Goal: Task Accomplishment & Management: Complete application form

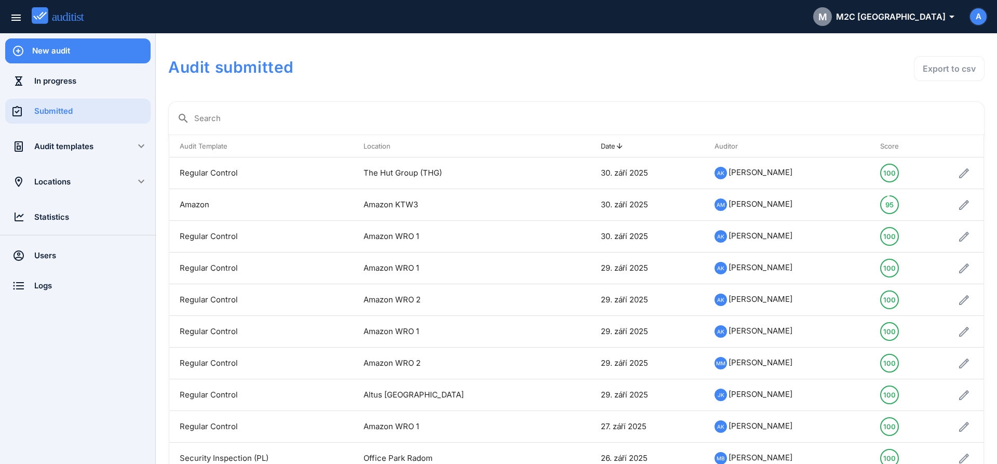
click at [55, 50] on div "New audit" at bounding box center [91, 50] width 118 height 11
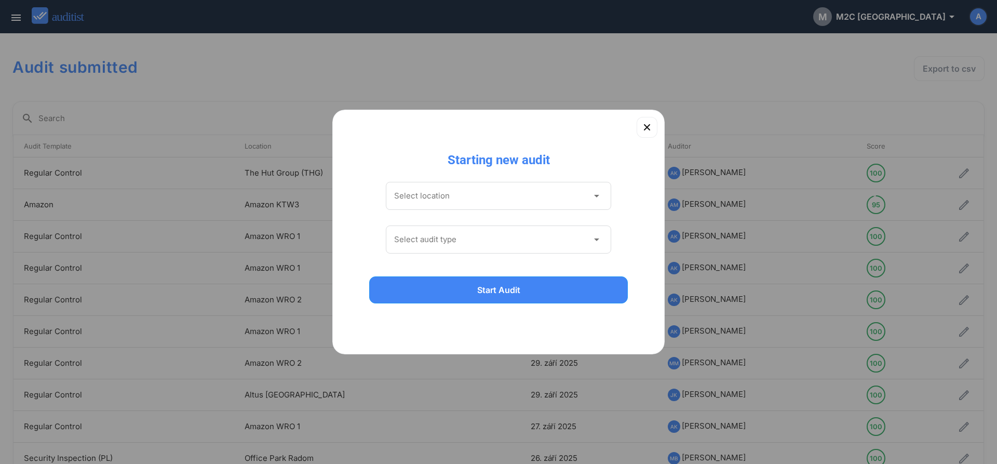
click at [491, 200] on input "Select location" at bounding box center [491, 195] width 194 height 17
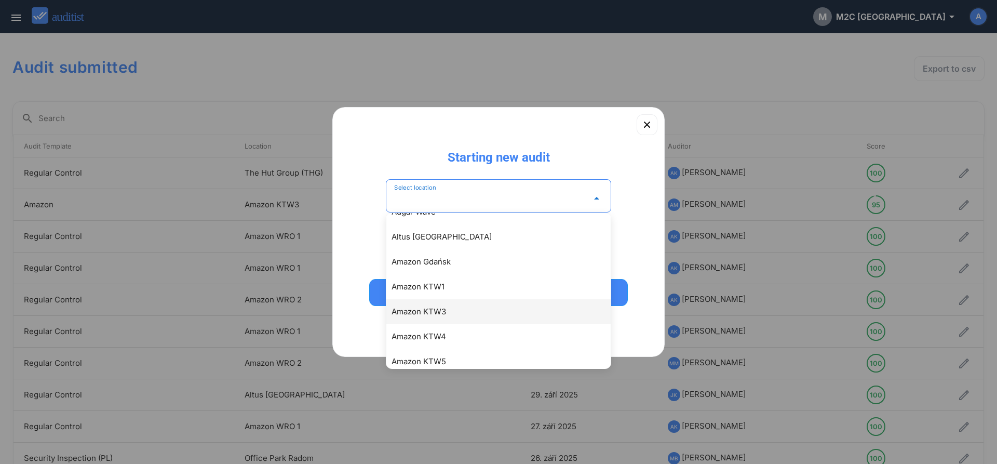
scroll to position [59, 0]
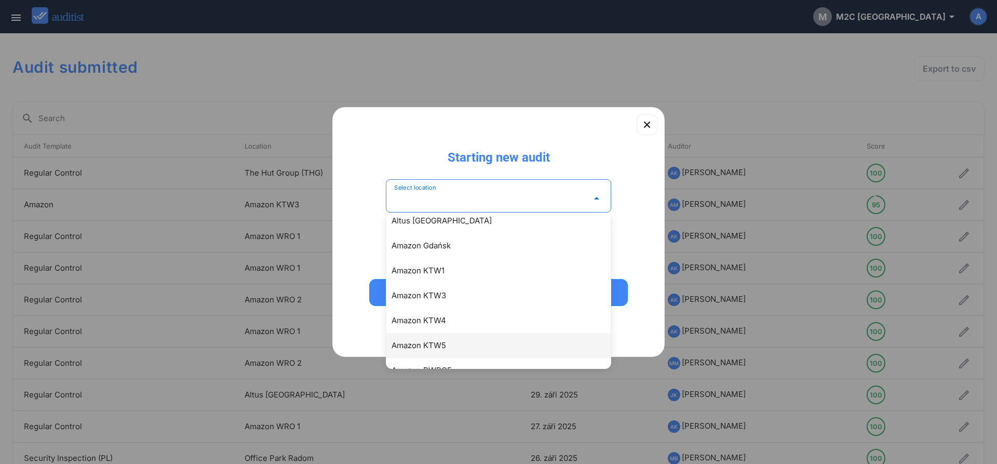
click at [449, 343] on div "Amazon KTW5" at bounding box center [503, 345] width 224 height 12
type input "**********"
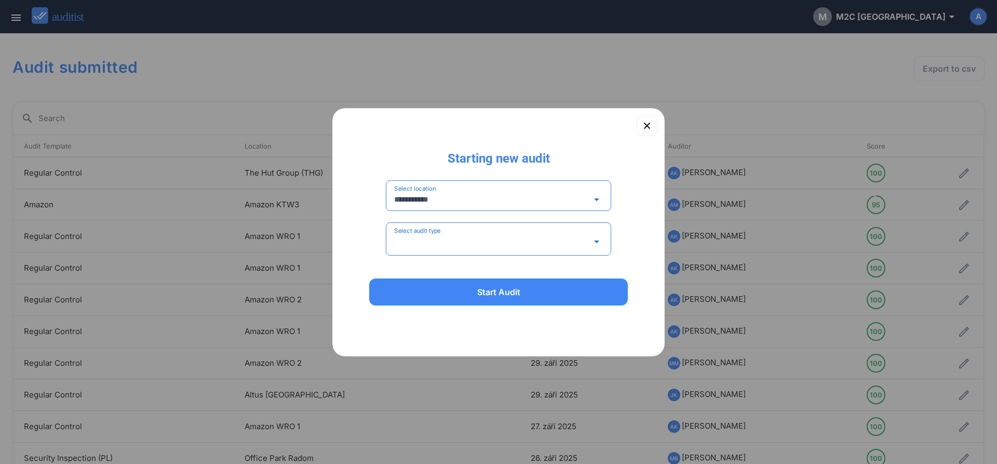
click at [446, 236] on input "Select audit type" at bounding box center [491, 241] width 194 height 17
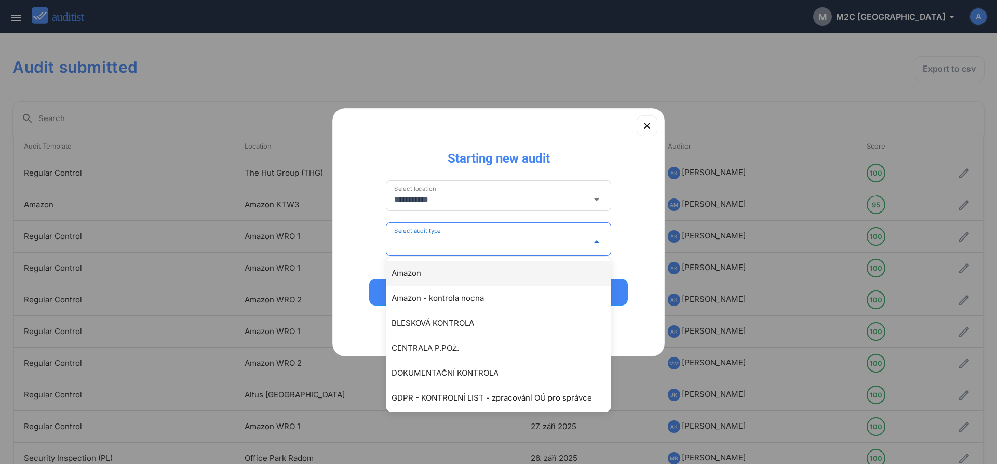
click at [418, 270] on div "Amazon" at bounding box center [503, 273] width 224 height 12
type input "******"
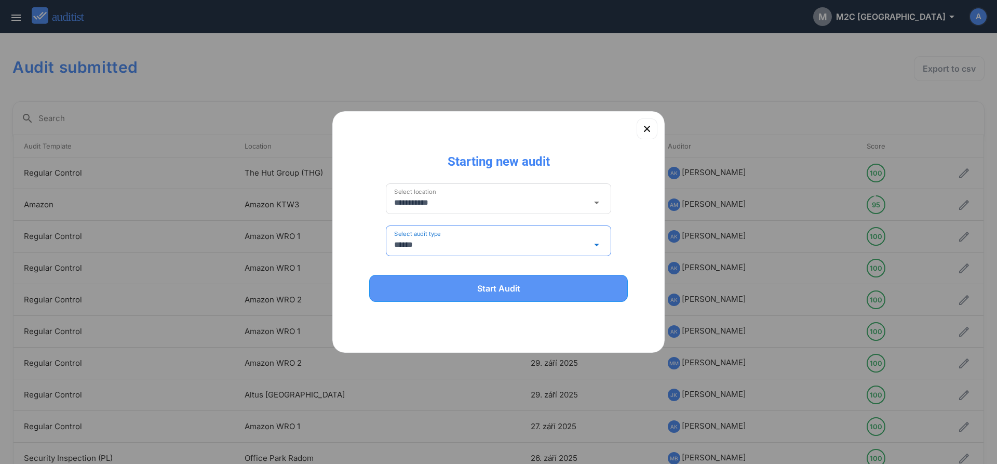
click at [448, 293] on div "Start Audit" at bounding box center [499, 288] width 232 height 12
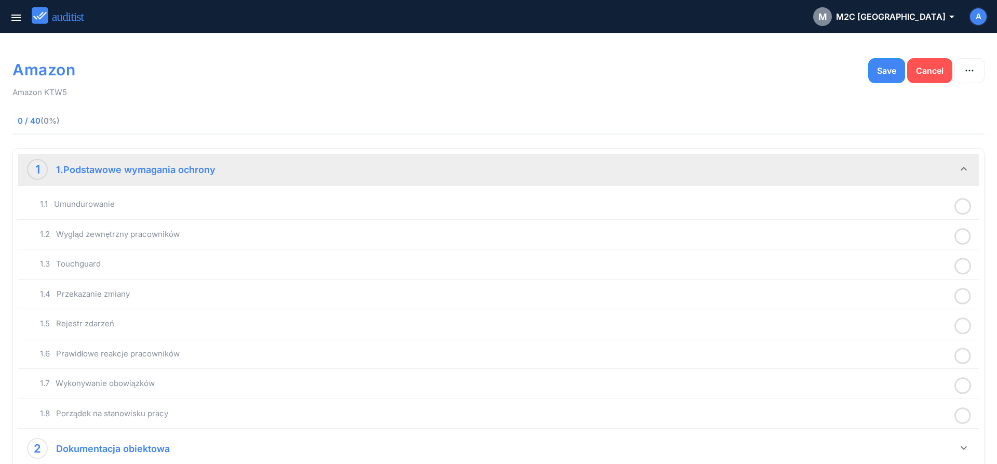
click at [964, 207] on icon at bounding box center [962, 206] width 17 height 20
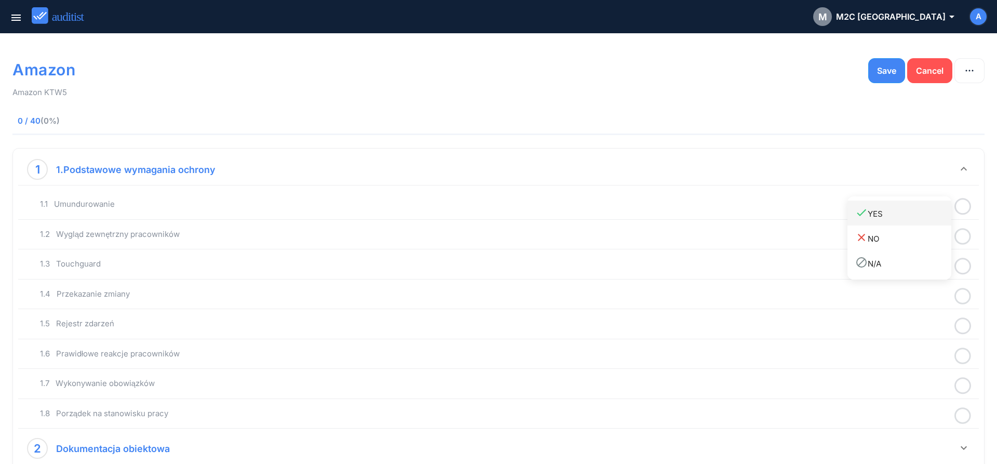
click at [876, 215] on div "done YES" at bounding box center [903, 213] width 96 height 14
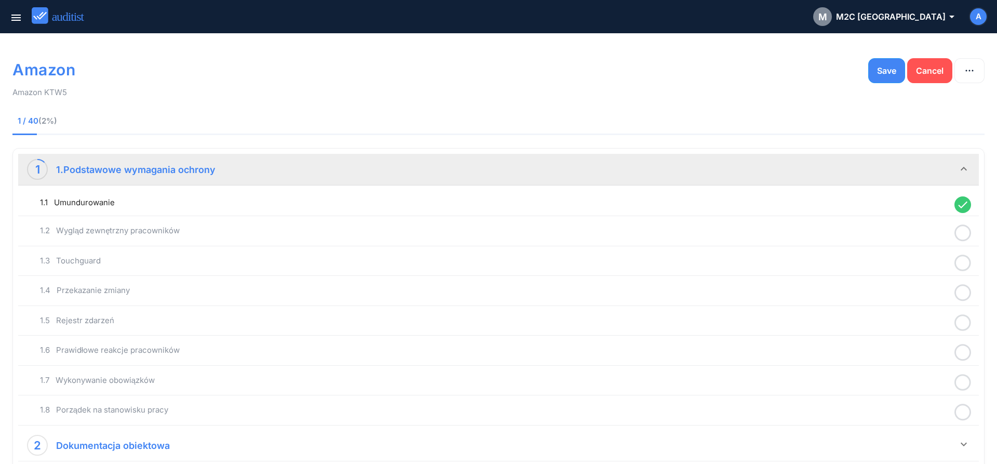
click at [960, 235] on icon at bounding box center [962, 233] width 17 height 20
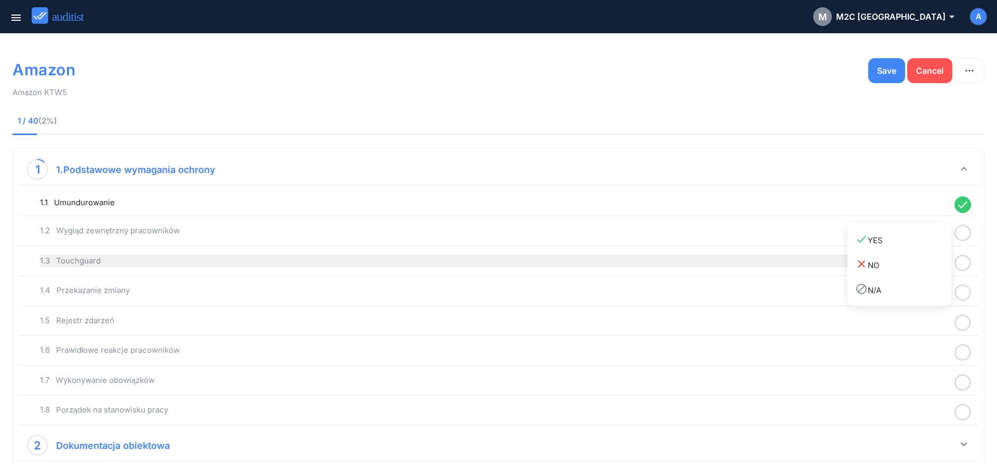
drag, startPoint x: 927, startPoint y: 243, endPoint x: 944, endPoint y: 254, distance: 20.0
click at [927, 245] on div "done YES" at bounding box center [903, 240] width 96 height 14
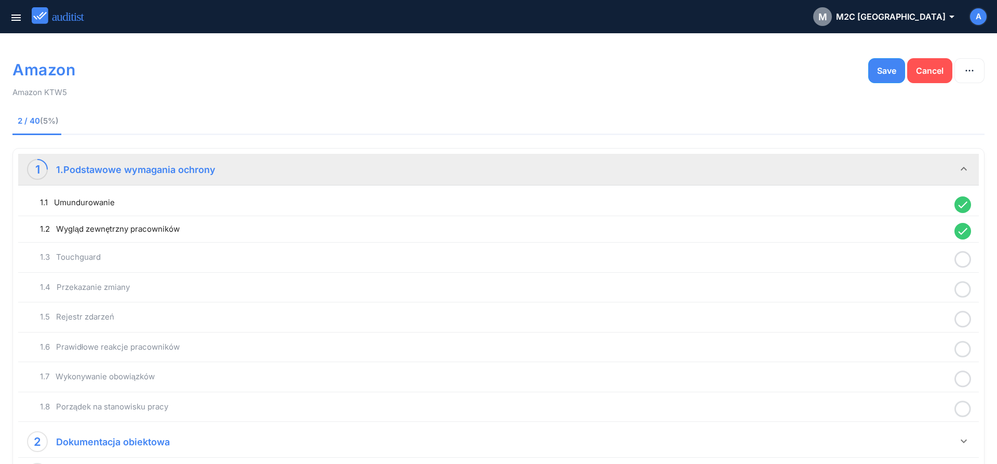
click at [959, 262] on icon at bounding box center [962, 259] width 17 height 20
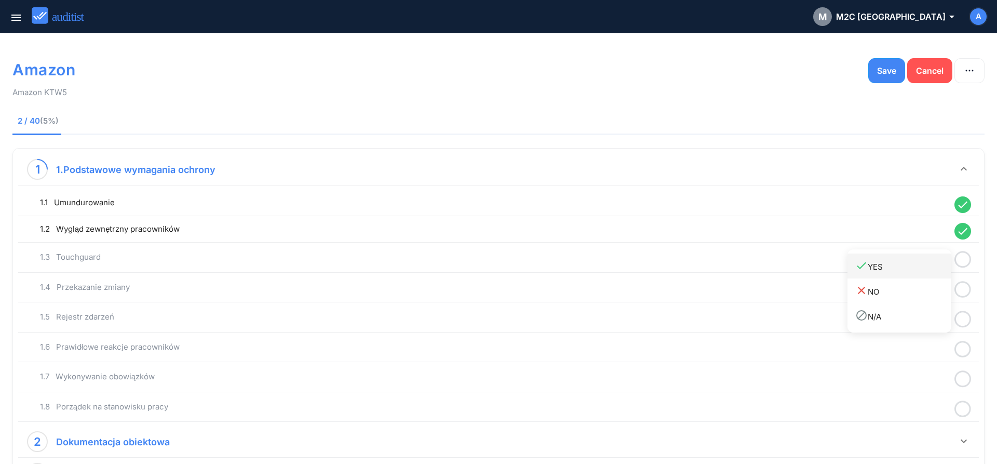
click at [930, 268] on div "done YES" at bounding box center [903, 266] width 96 height 14
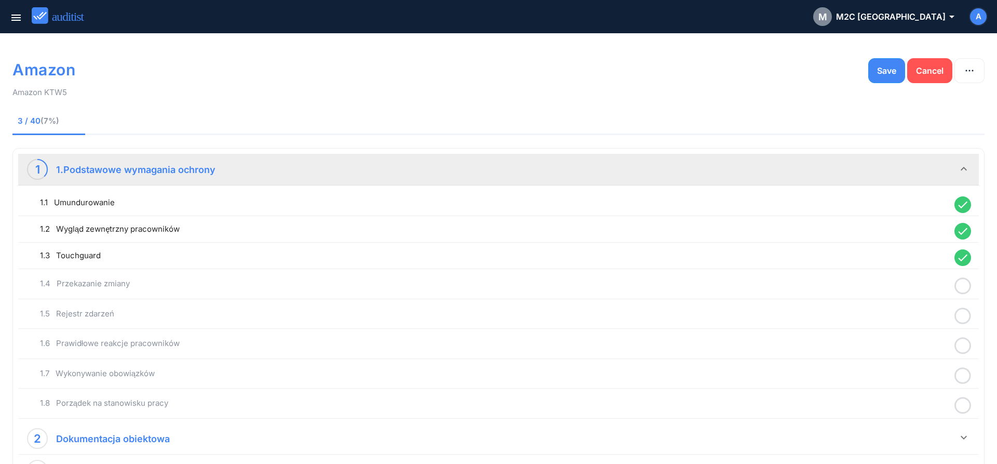
click at [958, 288] on icon at bounding box center [962, 286] width 17 height 20
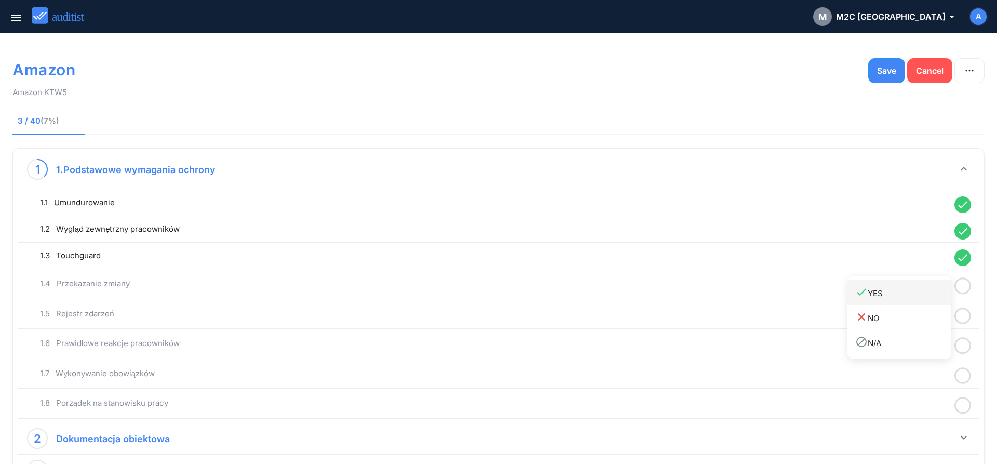
click at [927, 300] on link "done YES" at bounding box center [899, 292] width 104 height 25
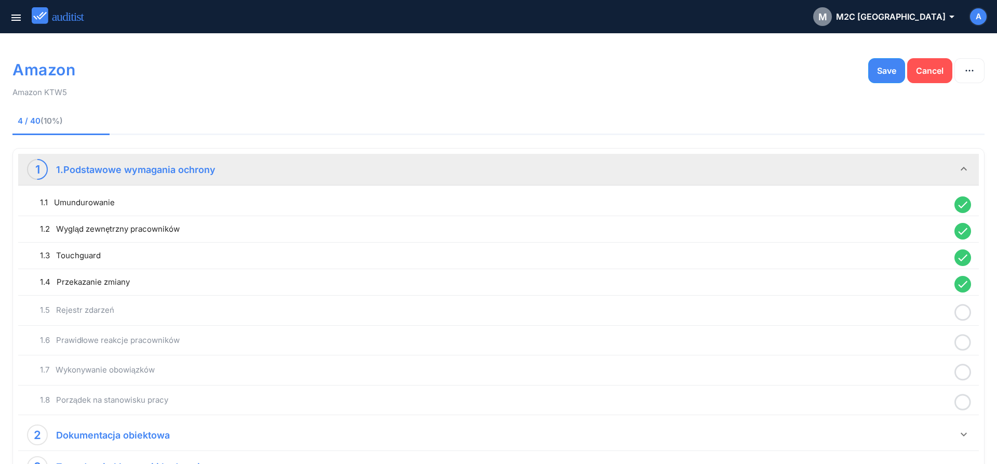
click at [962, 312] on icon at bounding box center [962, 312] width 17 height 20
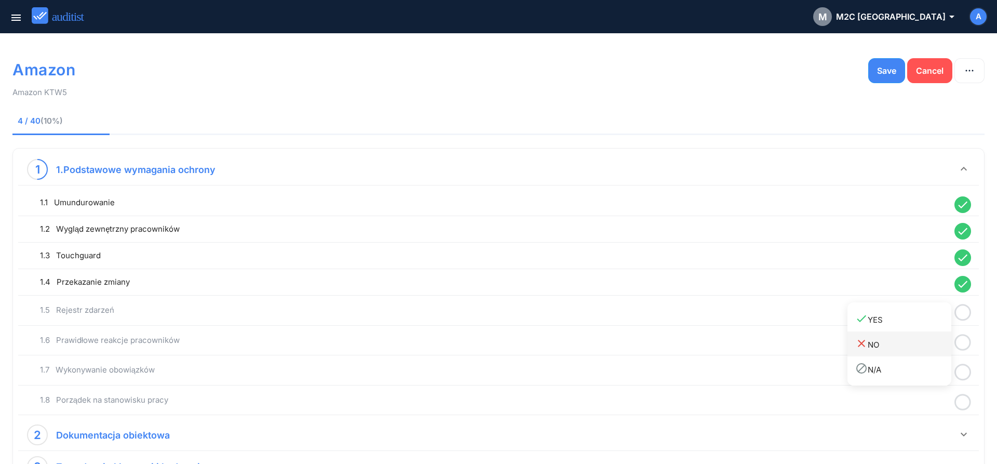
drag, startPoint x: 937, startPoint y: 322, endPoint x: 947, endPoint y: 334, distance: 16.2
click at [937, 323] on div "done YES" at bounding box center [903, 319] width 96 height 14
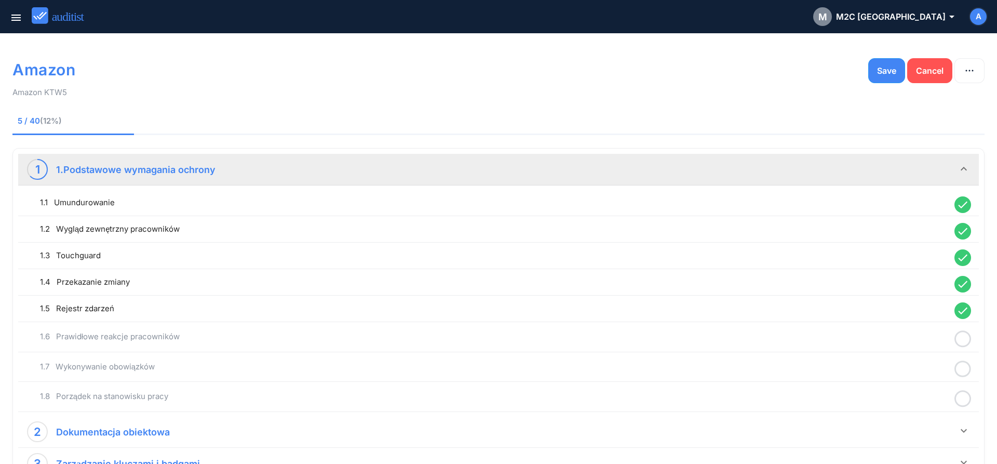
click at [962, 341] on icon at bounding box center [962, 339] width 17 height 20
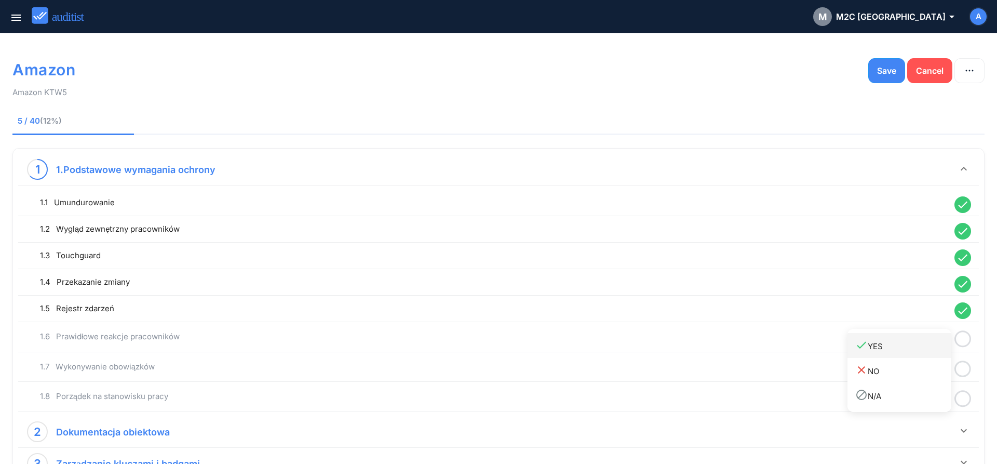
click at [932, 353] on link "done YES" at bounding box center [899, 345] width 104 height 25
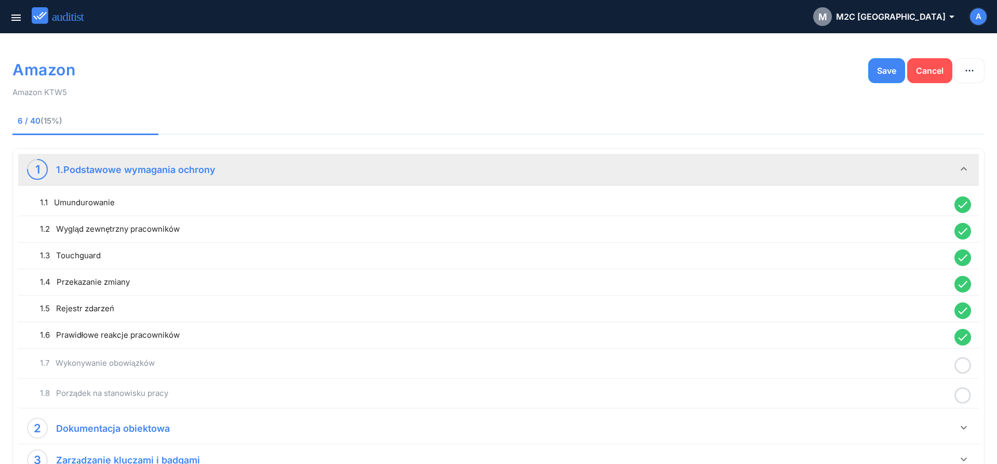
click at [962, 363] on icon at bounding box center [962, 365] width 17 height 20
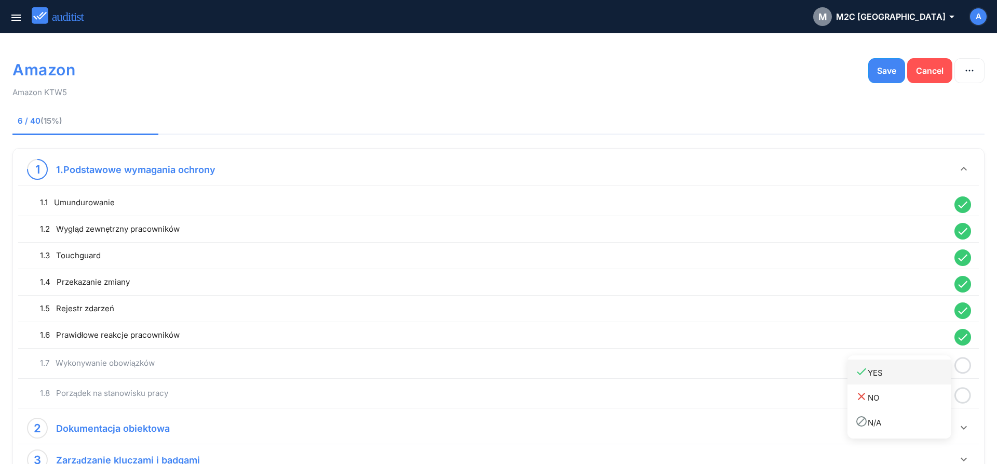
click at [937, 372] on div "done YES" at bounding box center [903, 372] width 96 height 14
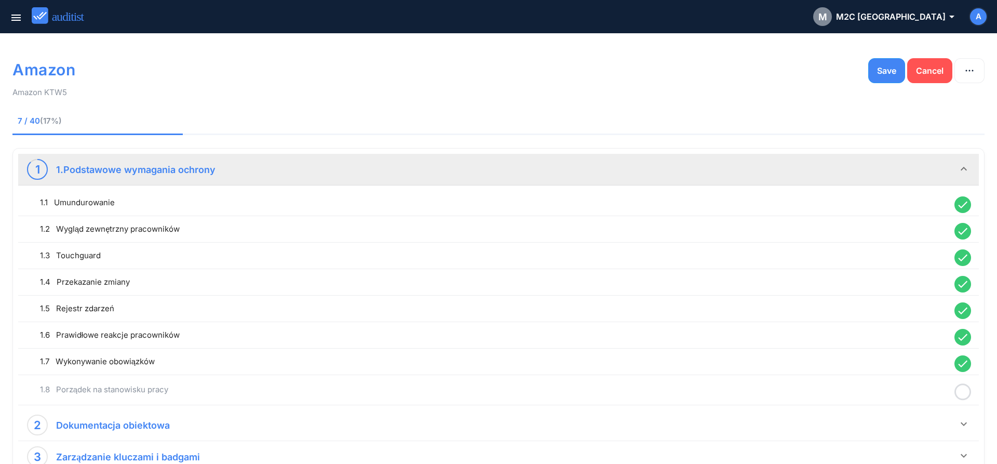
click at [963, 391] on icon at bounding box center [962, 392] width 17 height 20
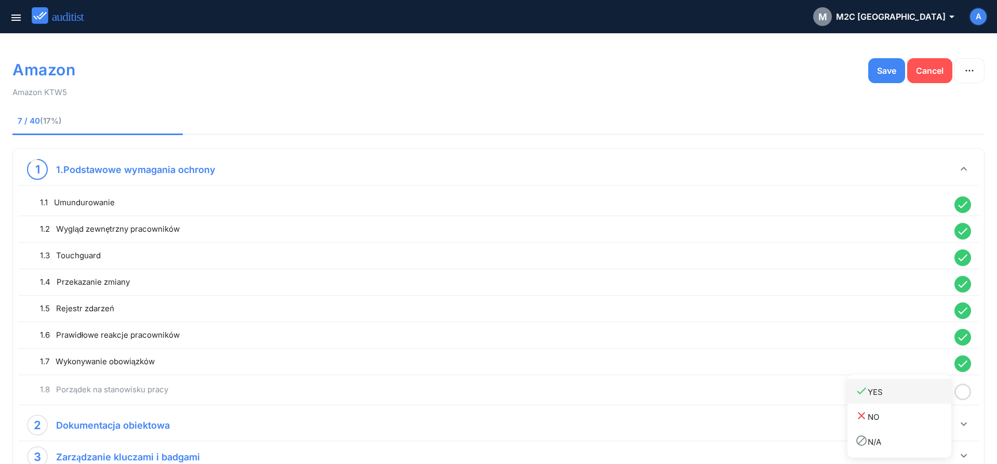
click at [938, 397] on div "done YES" at bounding box center [903, 391] width 96 height 14
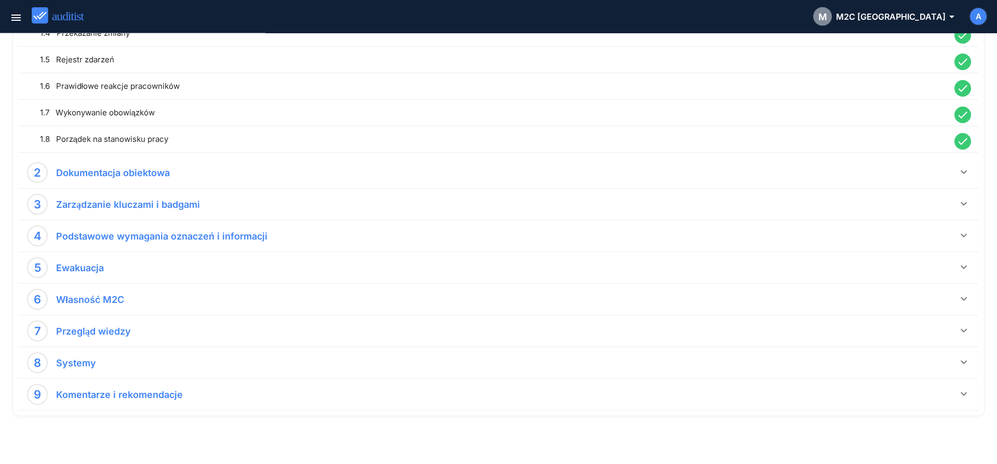
scroll to position [256, 0]
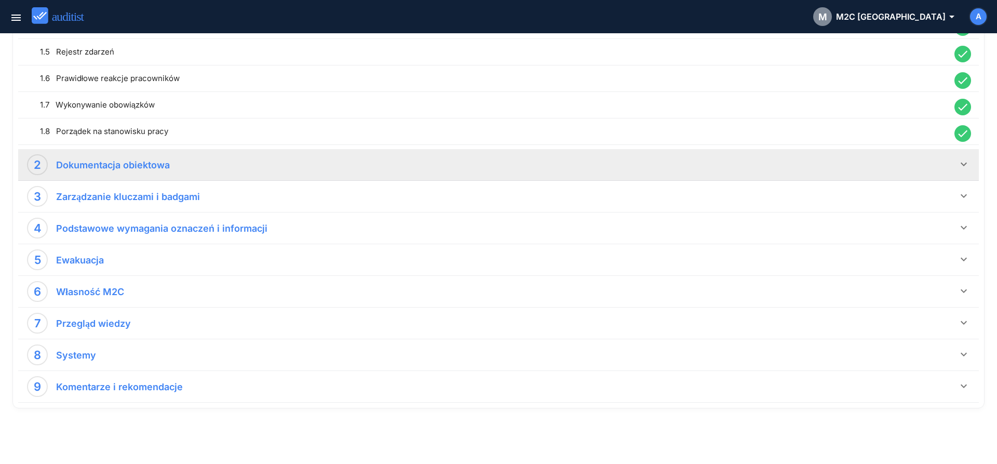
click at [966, 163] on icon "keyboard_arrow_down" at bounding box center [963, 164] width 12 height 12
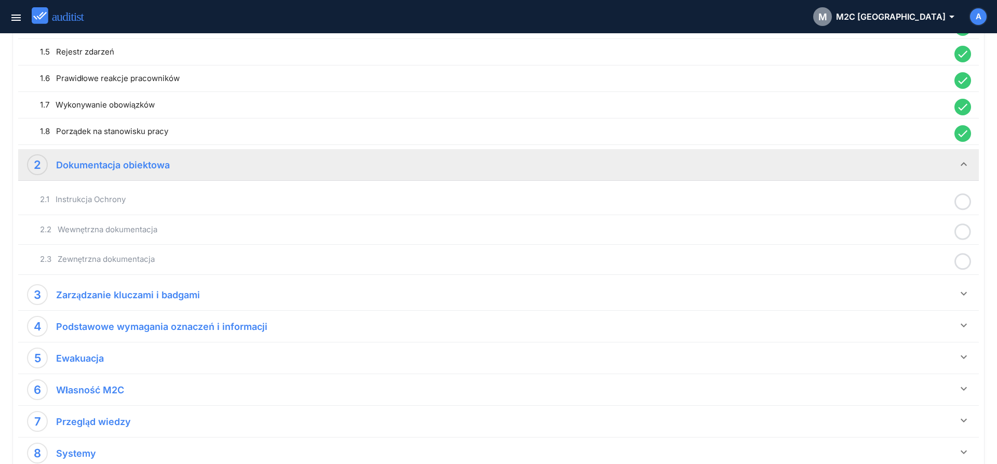
click at [962, 203] on icon at bounding box center [962, 202] width 17 height 20
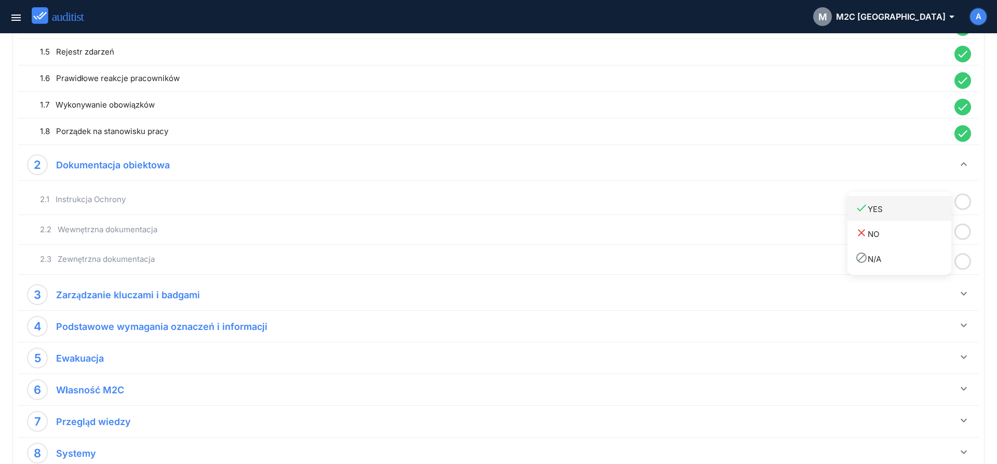
click at [920, 214] on div "done YES" at bounding box center [903, 208] width 96 height 14
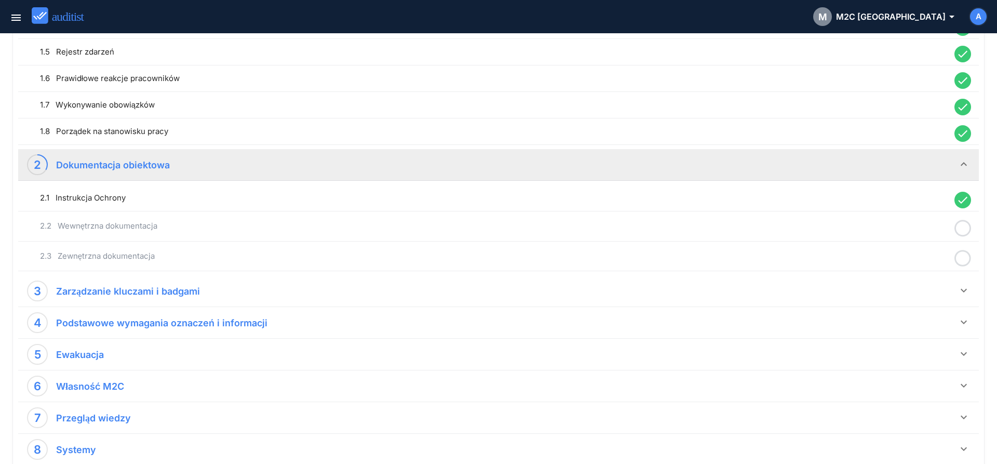
click at [963, 233] on icon at bounding box center [962, 228] width 17 height 20
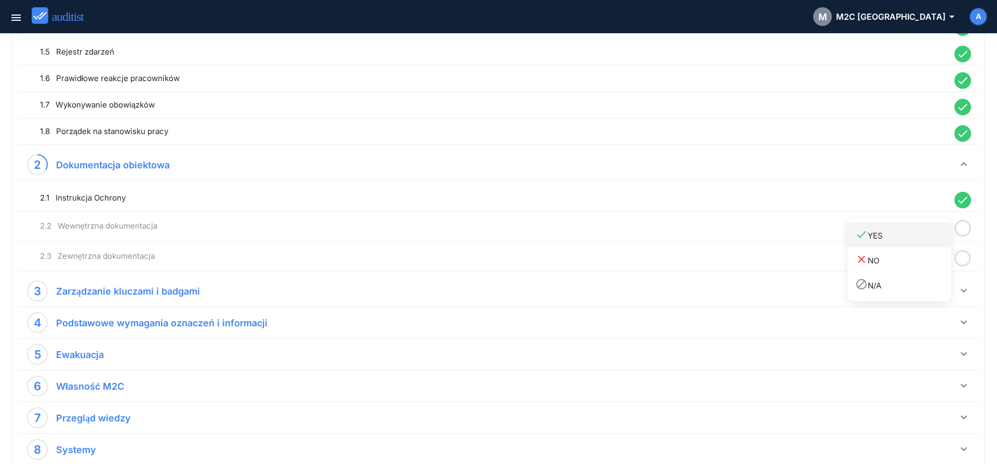
click at [924, 243] on link "done YES" at bounding box center [899, 234] width 104 height 25
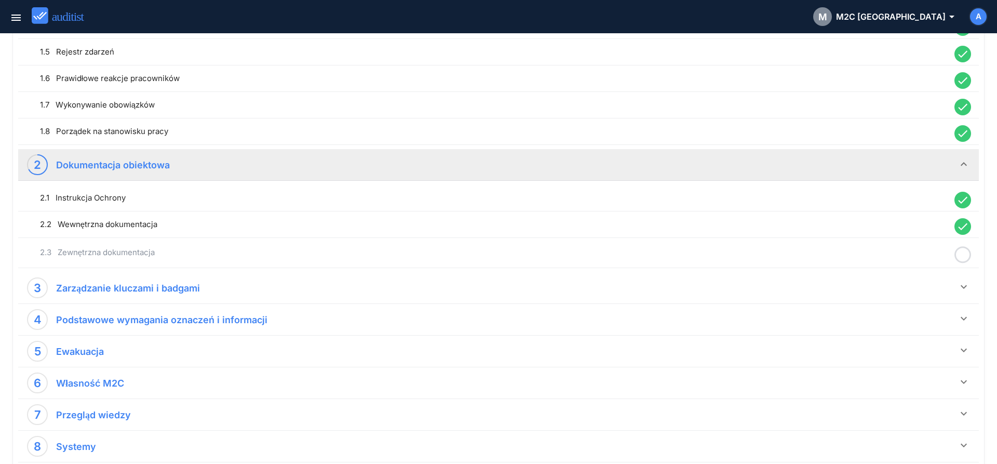
click at [958, 256] on icon at bounding box center [962, 255] width 17 height 20
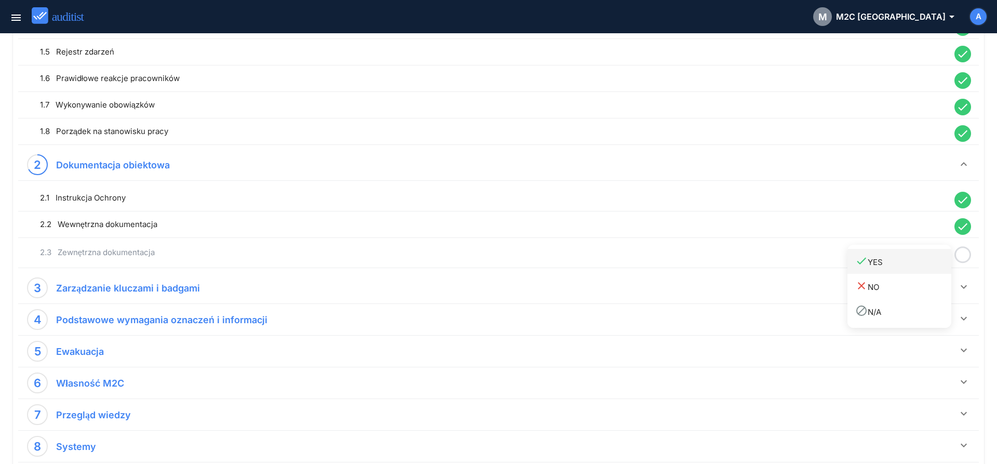
click at [923, 267] on div "done YES" at bounding box center [903, 261] width 96 height 14
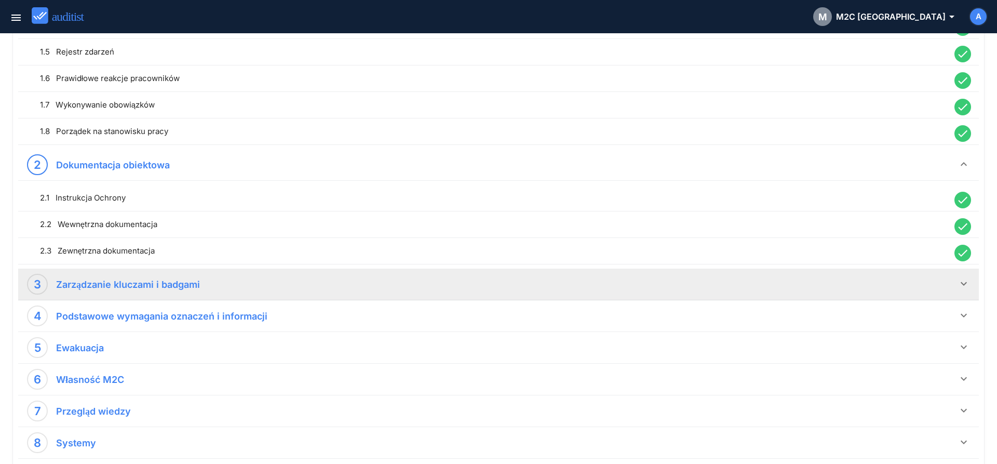
click at [962, 286] on icon "keyboard_arrow_down" at bounding box center [963, 283] width 12 height 12
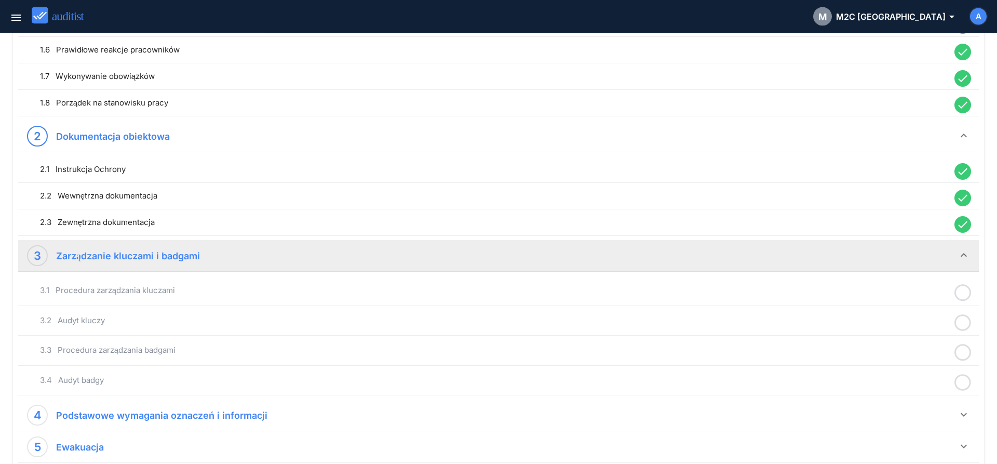
scroll to position [362, 0]
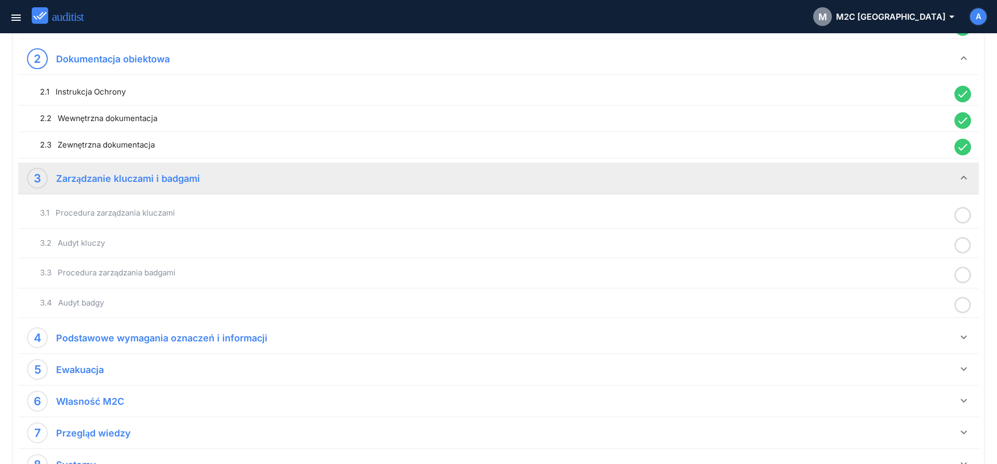
click at [964, 218] on icon at bounding box center [962, 215] width 17 height 20
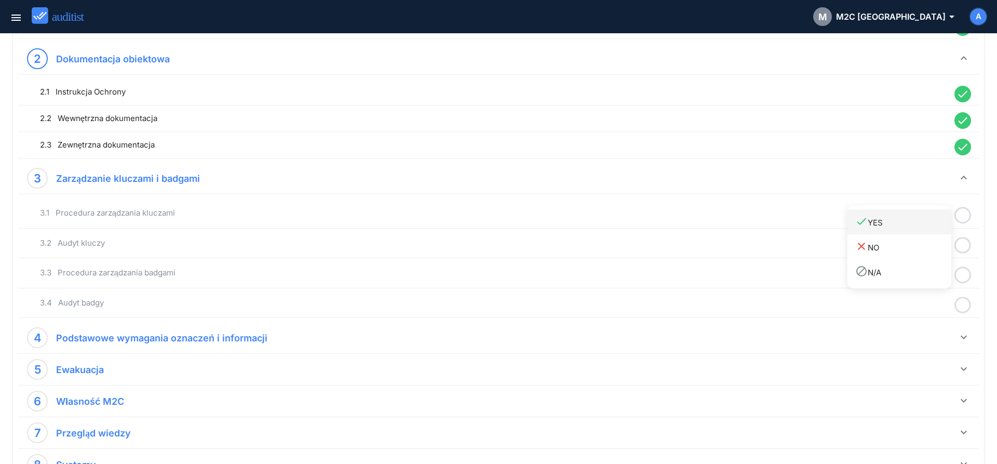
click at [931, 234] on link "done YES" at bounding box center [899, 221] width 104 height 25
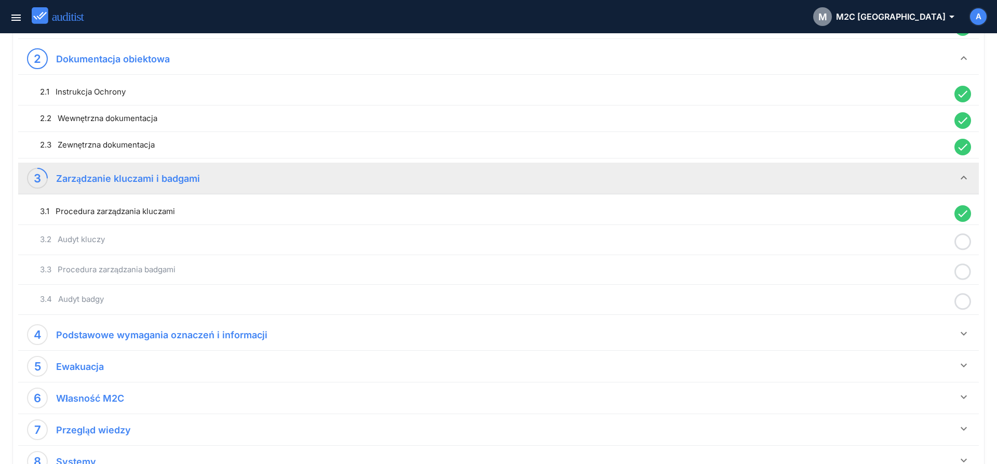
click at [954, 236] on icon at bounding box center [962, 242] width 17 height 20
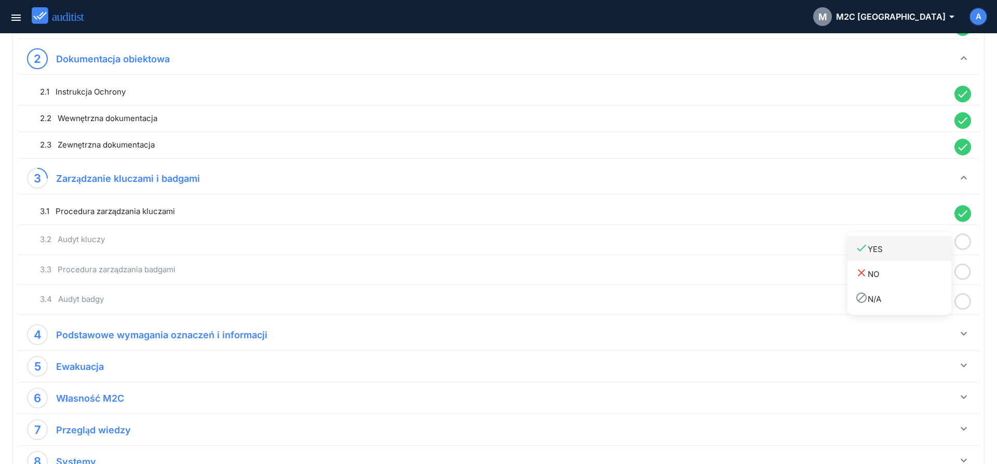
click at [924, 254] on div "done YES" at bounding box center [903, 248] width 96 height 14
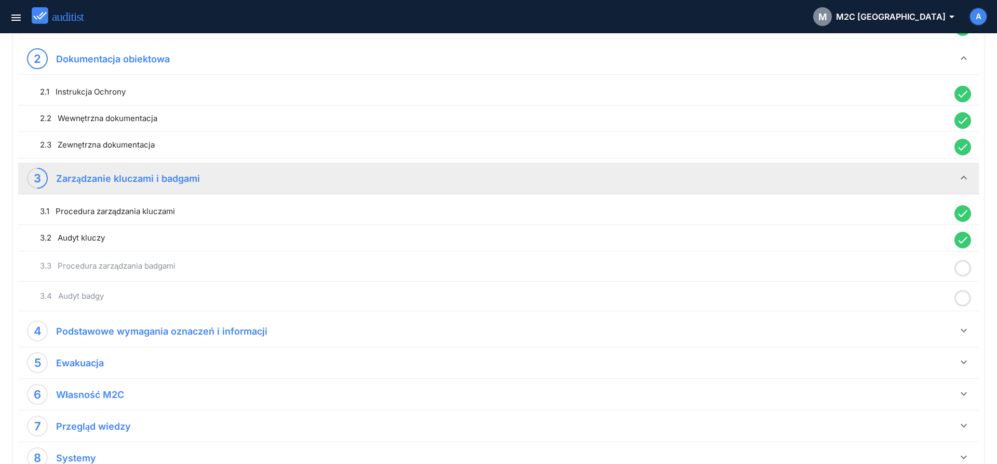
click at [967, 270] on icon at bounding box center [962, 268] width 17 height 20
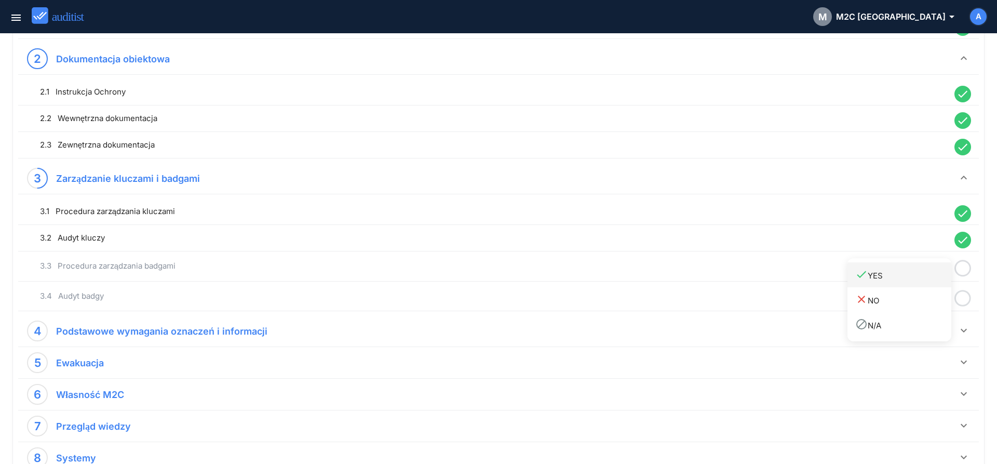
click at [924, 281] on div "done YES" at bounding box center [903, 275] width 96 height 14
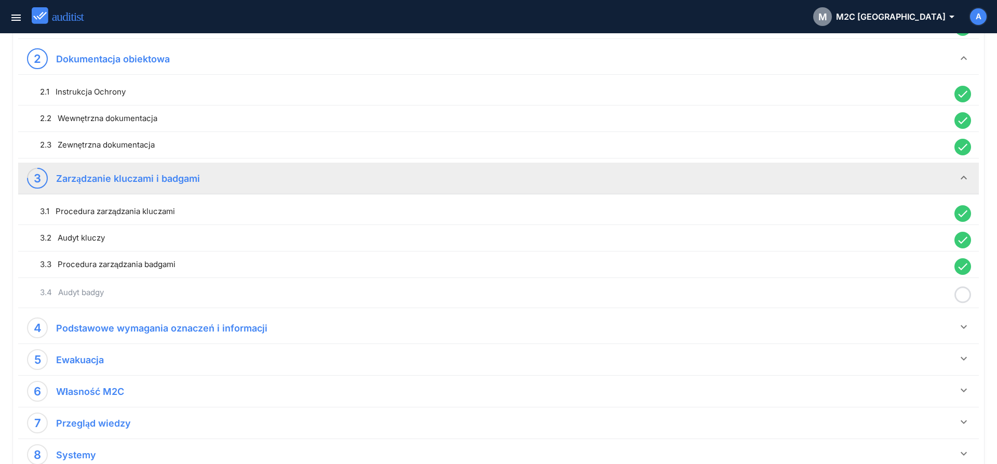
click at [960, 296] on icon at bounding box center [962, 295] width 17 height 20
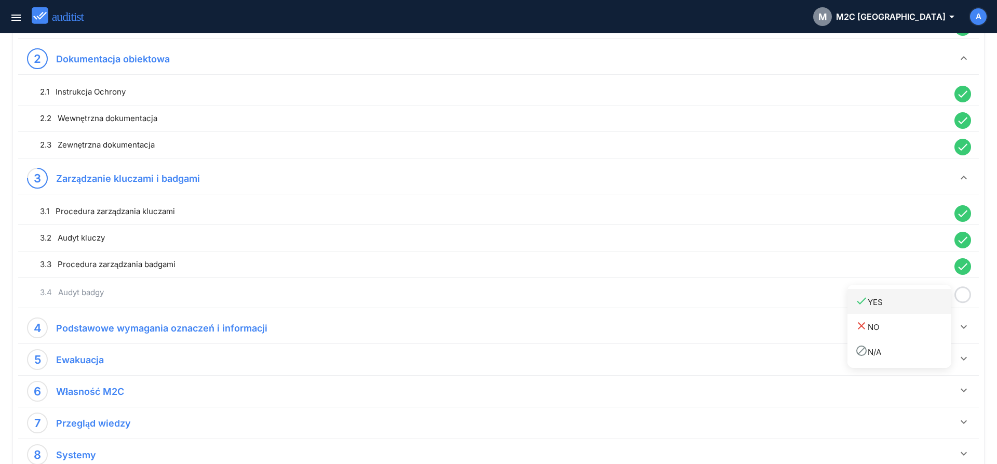
click at [928, 307] on div "done YES" at bounding box center [903, 301] width 96 height 14
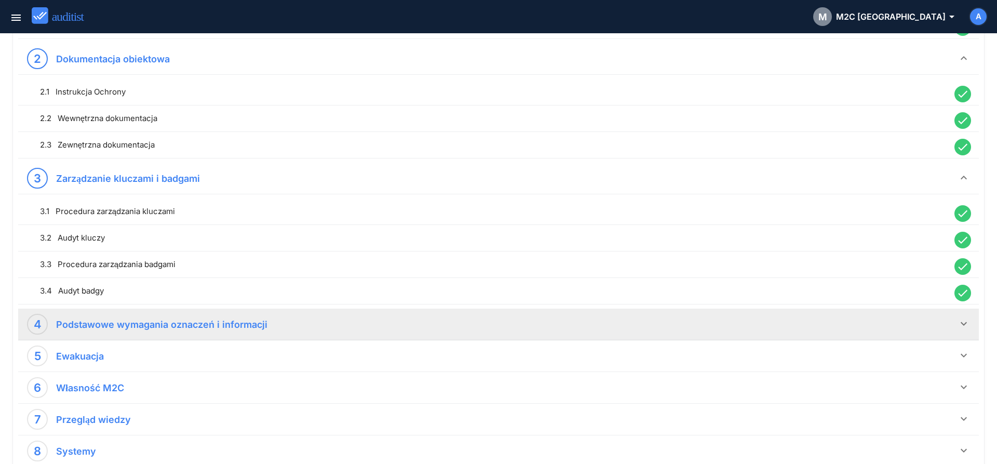
click at [963, 324] on icon "keyboard_arrow_down" at bounding box center [963, 323] width 12 height 12
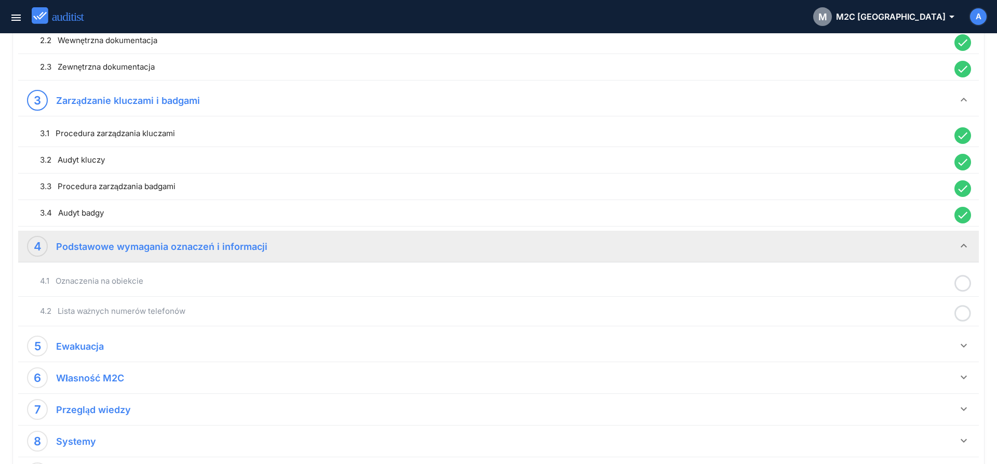
scroll to position [468, 0]
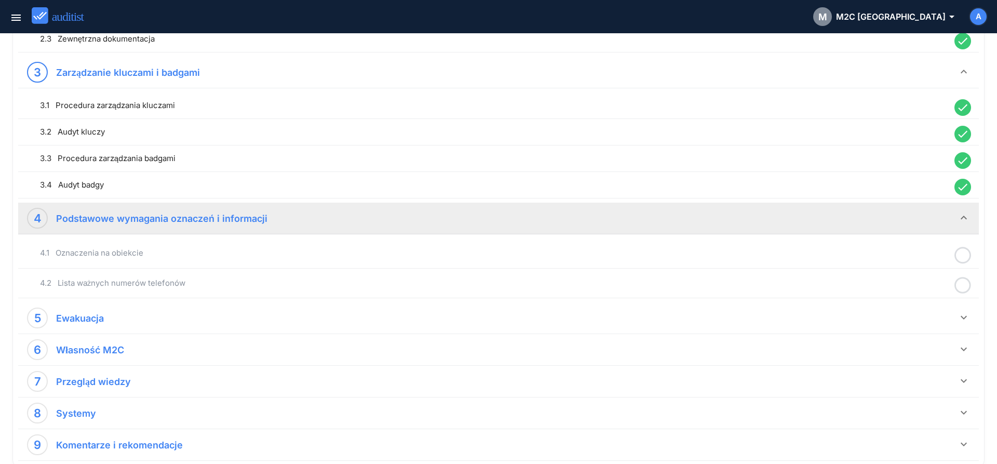
click at [962, 255] on icon at bounding box center [962, 255] width 17 height 20
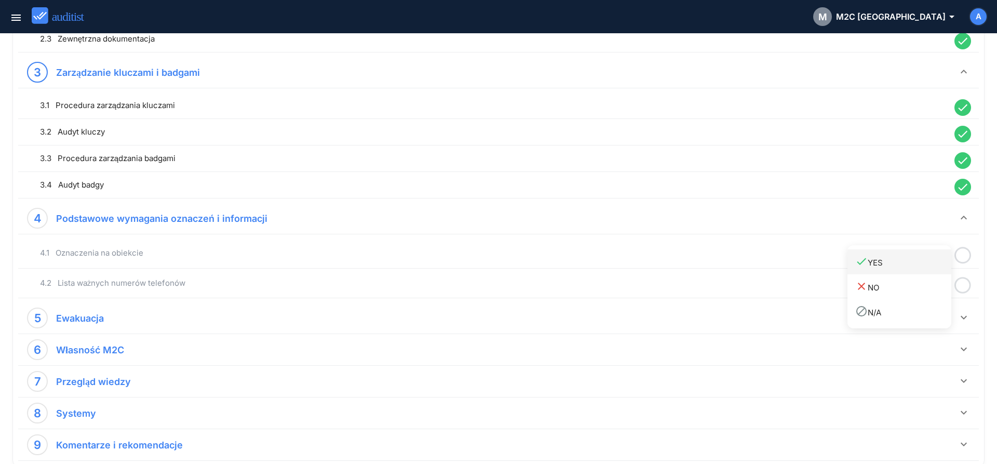
click at [943, 267] on div "done YES" at bounding box center [903, 262] width 96 height 14
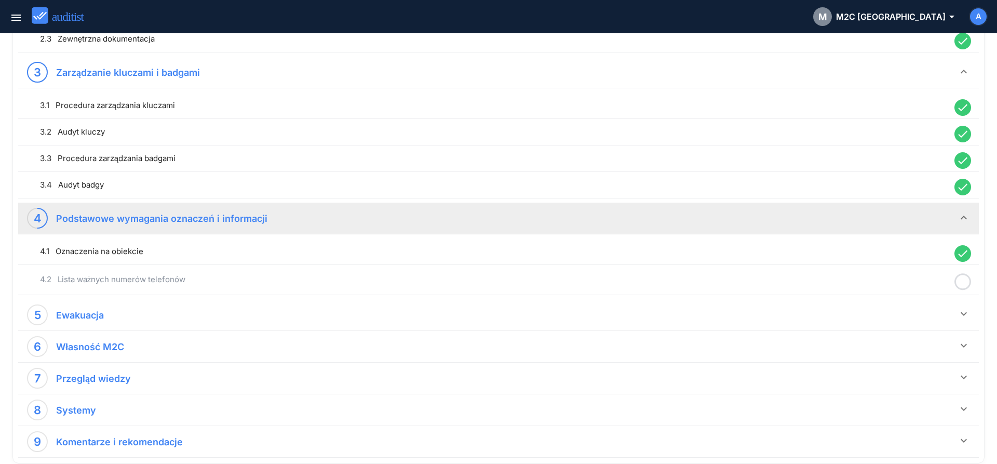
click at [962, 282] on icon at bounding box center [962, 282] width 17 height 20
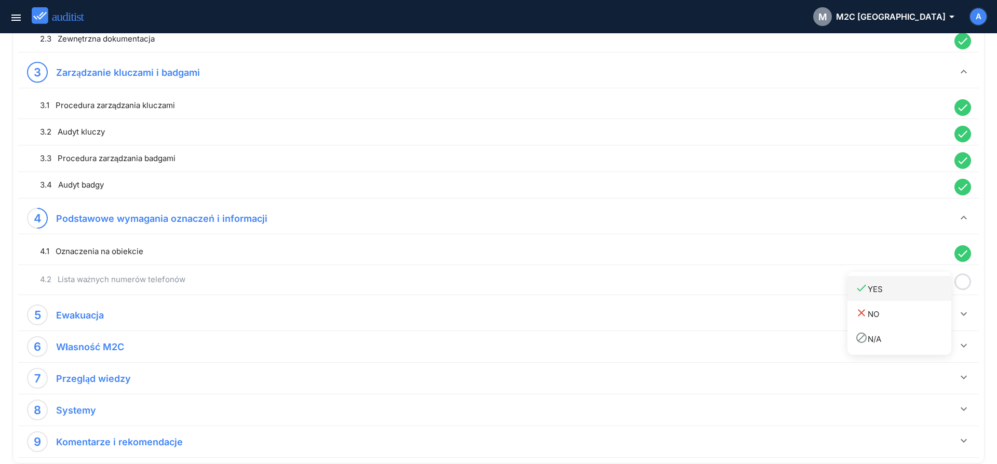
click at [937, 291] on div "done YES" at bounding box center [903, 288] width 96 height 14
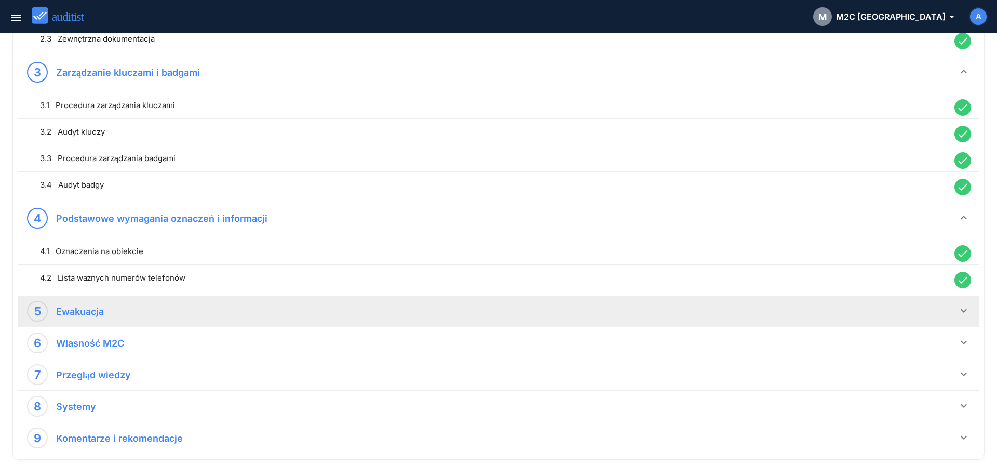
click at [958, 308] on icon "keyboard_arrow_down" at bounding box center [963, 310] width 12 height 12
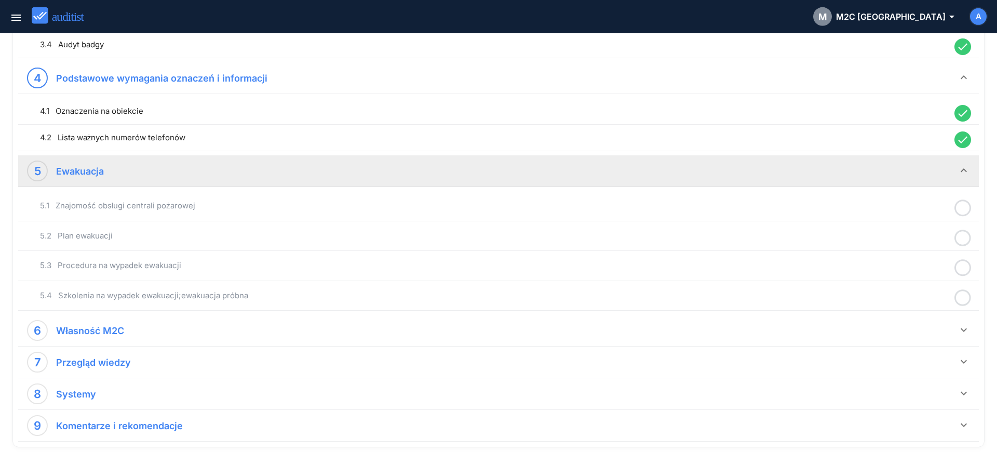
scroll to position [627, 0]
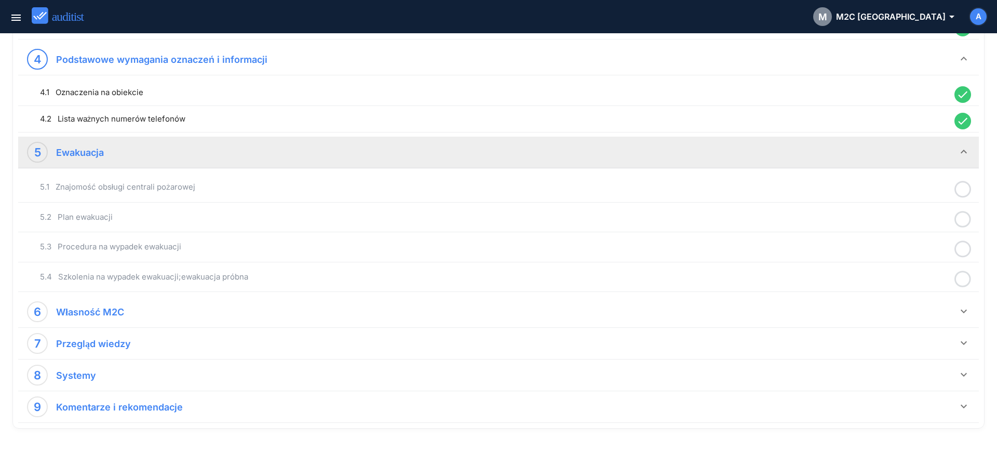
click at [963, 191] on icon at bounding box center [962, 189] width 17 height 20
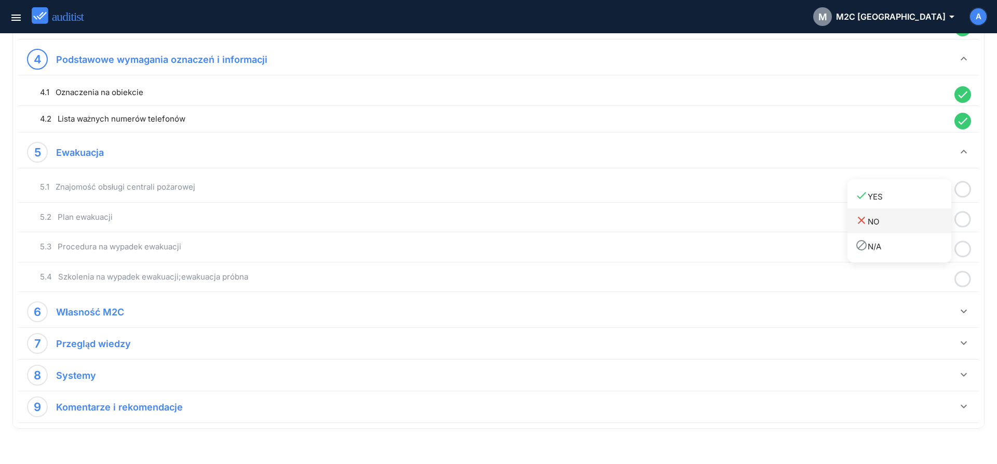
click at [929, 209] on link "close NO" at bounding box center [899, 220] width 104 height 25
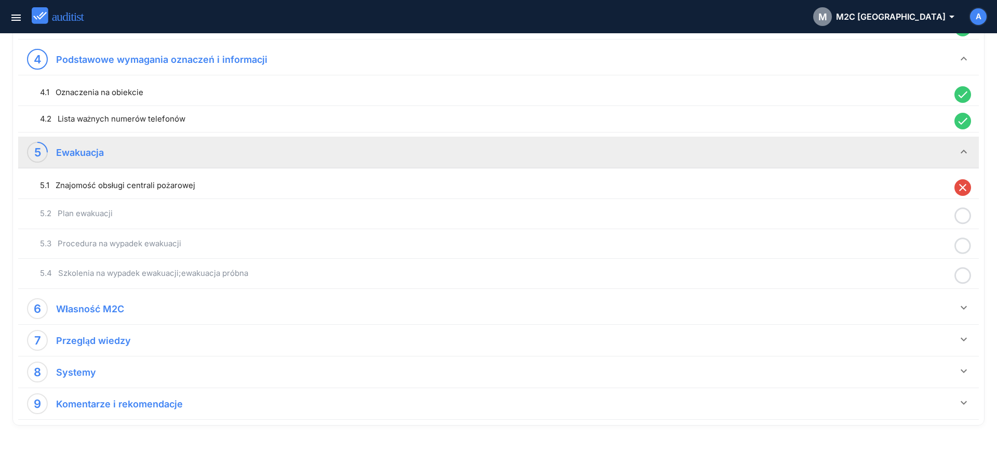
click at [958, 193] on icon "close" at bounding box center [962, 187] width 17 height 17
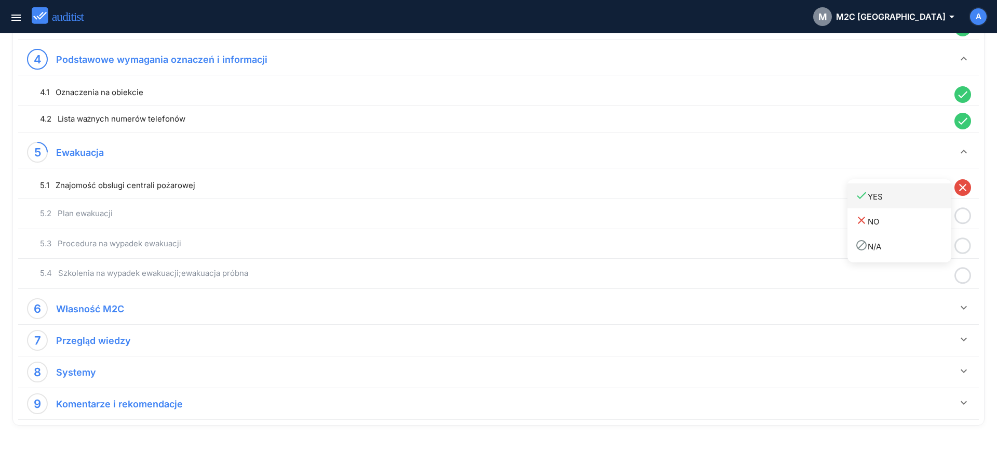
click at [931, 204] on link "done YES" at bounding box center [899, 195] width 104 height 25
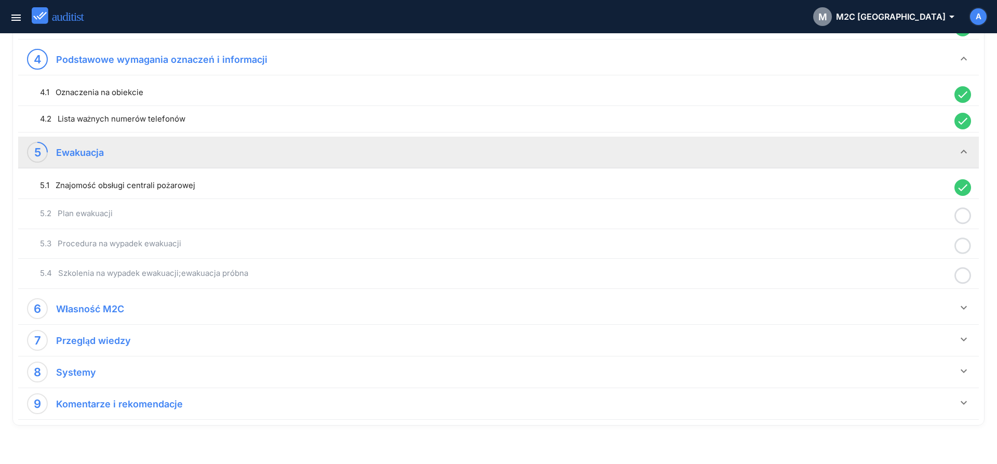
drag, startPoint x: 966, startPoint y: 213, endPoint x: 946, endPoint y: 221, distance: 21.7
click at [966, 213] on icon at bounding box center [962, 216] width 17 height 20
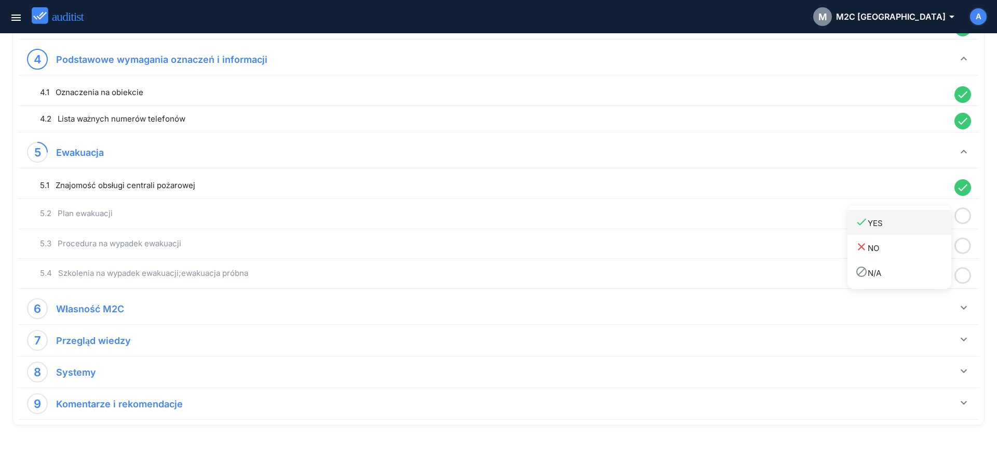
click at [916, 231] on link "done YES" at bounding box center [899, 222] width 104 height 25
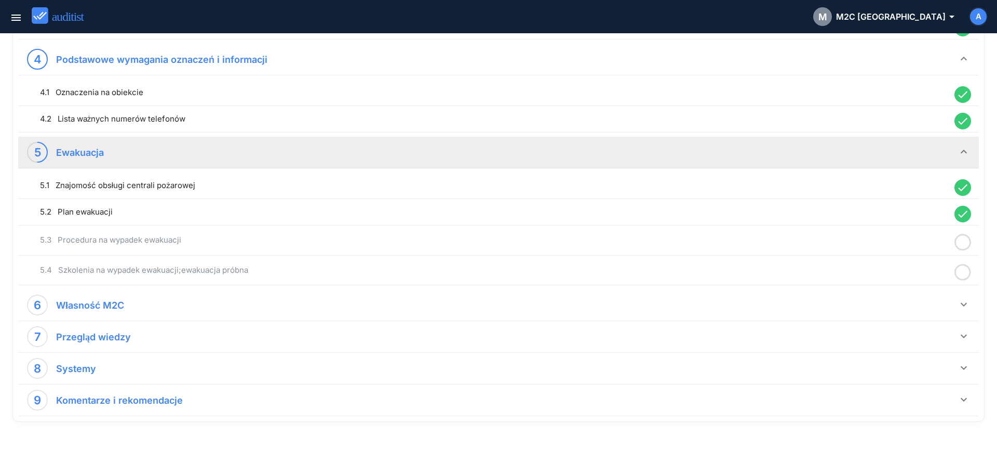
click at [964, 243] on icon at bounding box center [962, 242] width 17 height 20
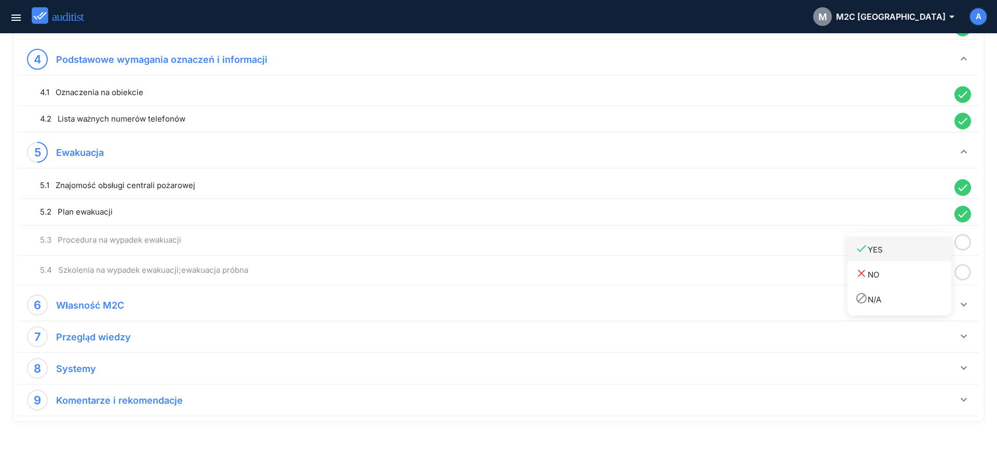
click at [921, 253] on div "done YES" at bounding box center [903, 249] width 96 height 14
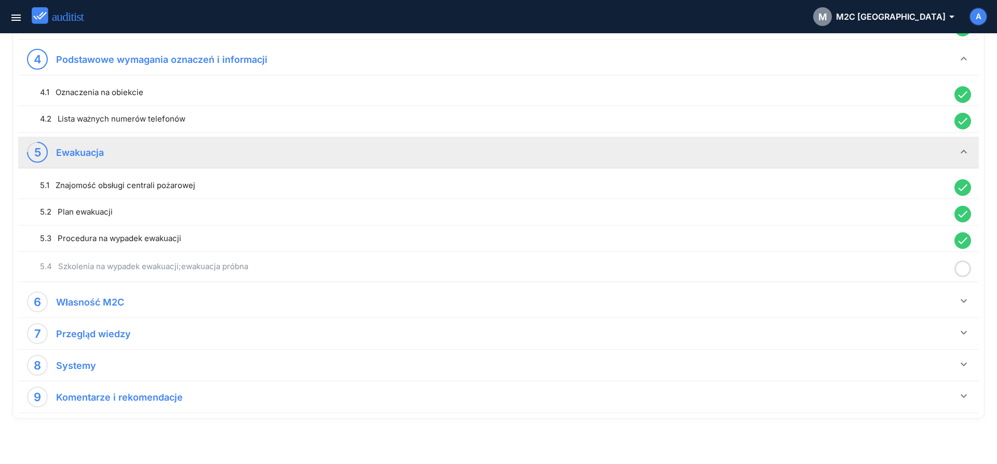
click at [957, 270] on icon at bounding box center [962, 269] width 17 height 20
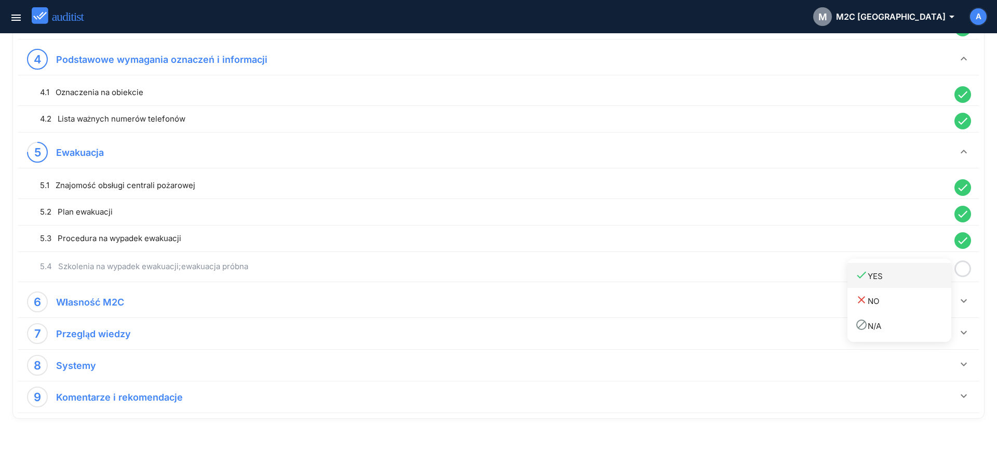
click at [908, 277] on div "done YES" at bounding box center [903, 275] width 96 height 14
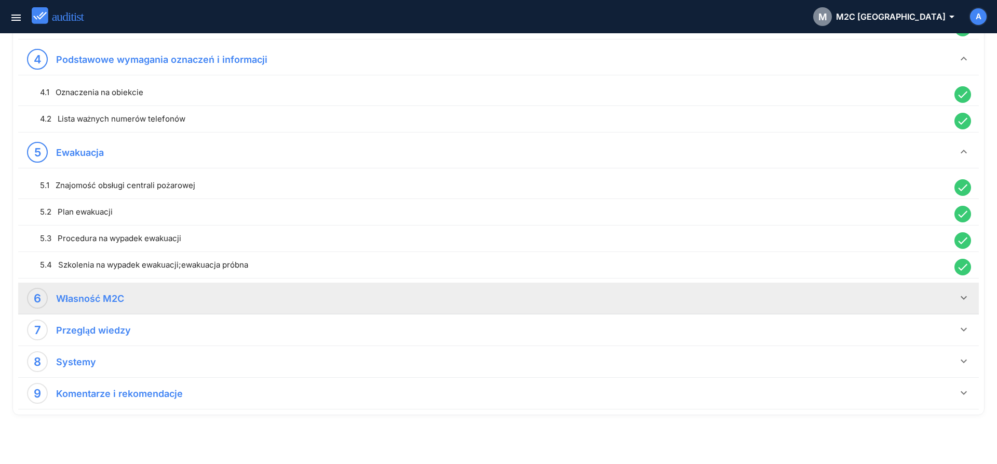
click at [960, 297] on icon "keyboard_arrow_down" at bounding box center [963, 297] width 12 height 12
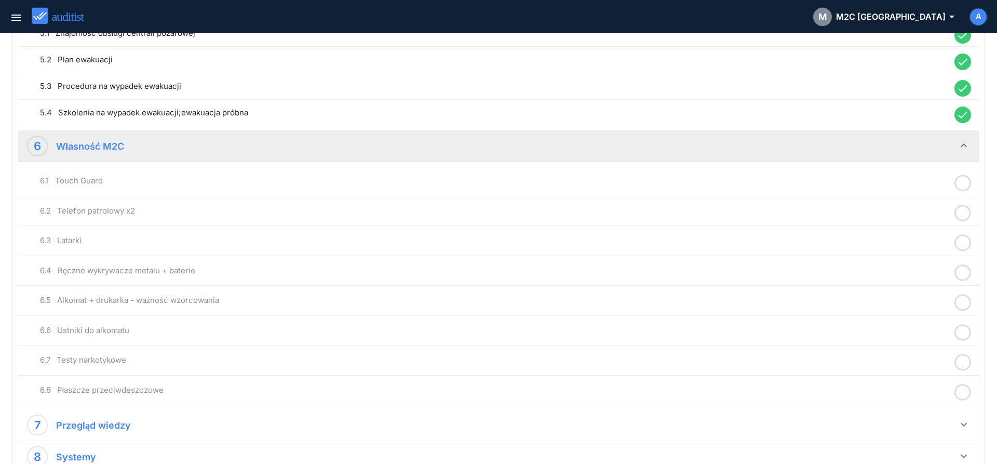
scroll to position [786, 0]
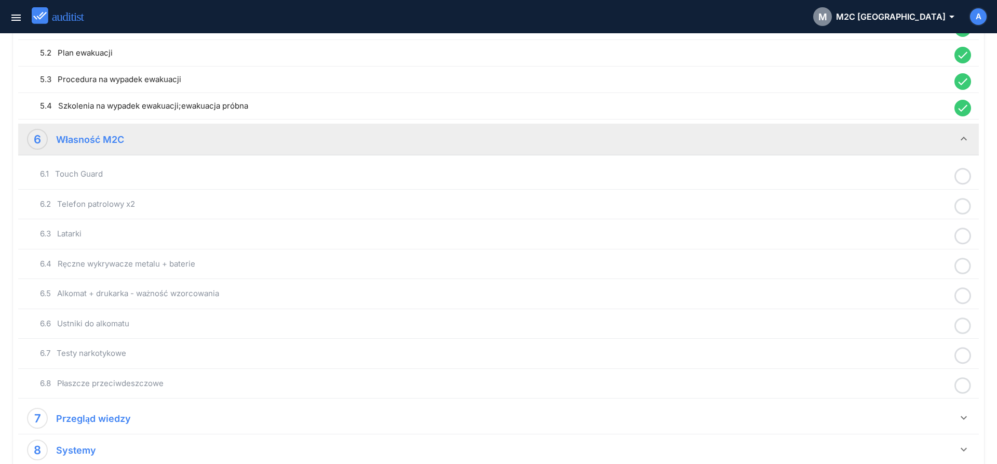
click at [964, 176] on icon at bounding box center [962, 176] width 17 height 20
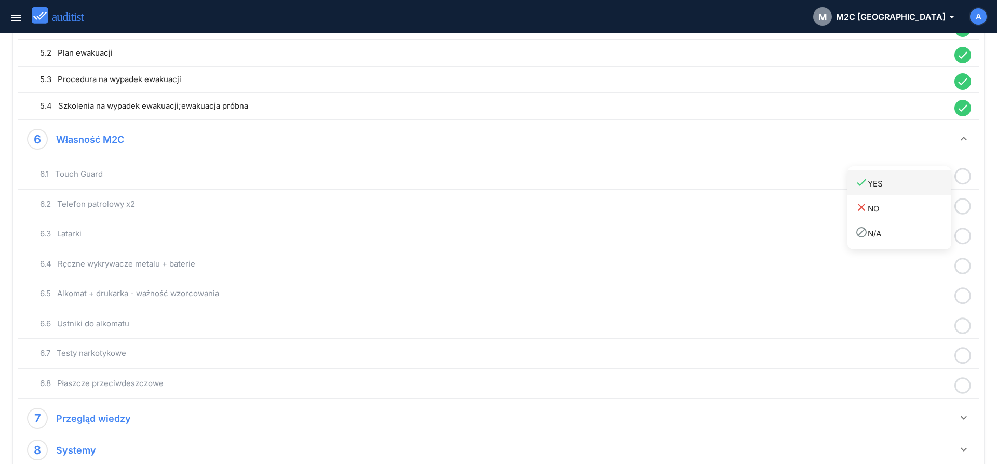
click at [938, 183] on div "done YES" at bounding box center [903, 183] width 96 height 14
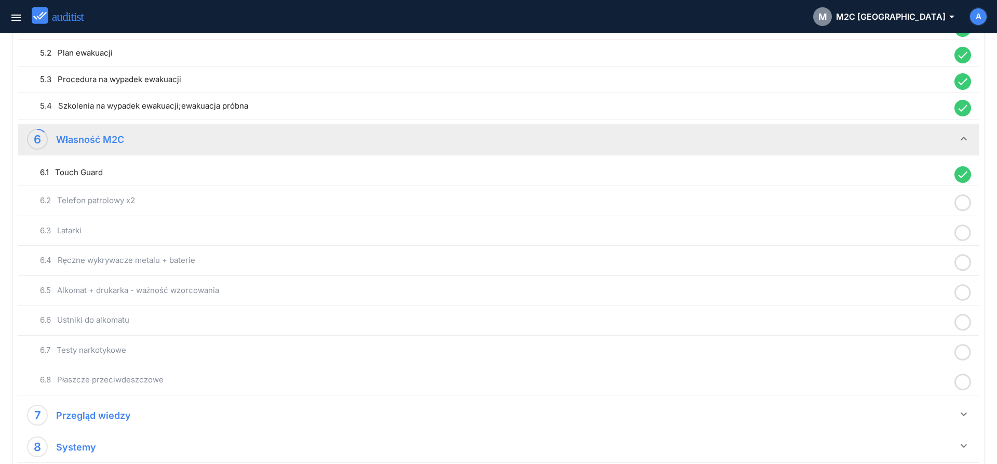
click at [962, 202] on icon at bounding box center [962, 203] width 17 height 20
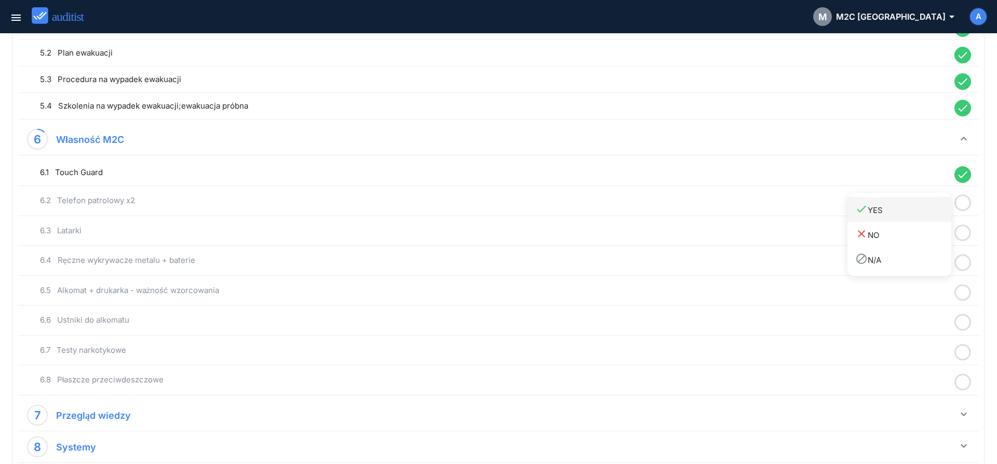
click at [927, 213] on div "done YES" at bounding box center [903, 209] width 96 height 14
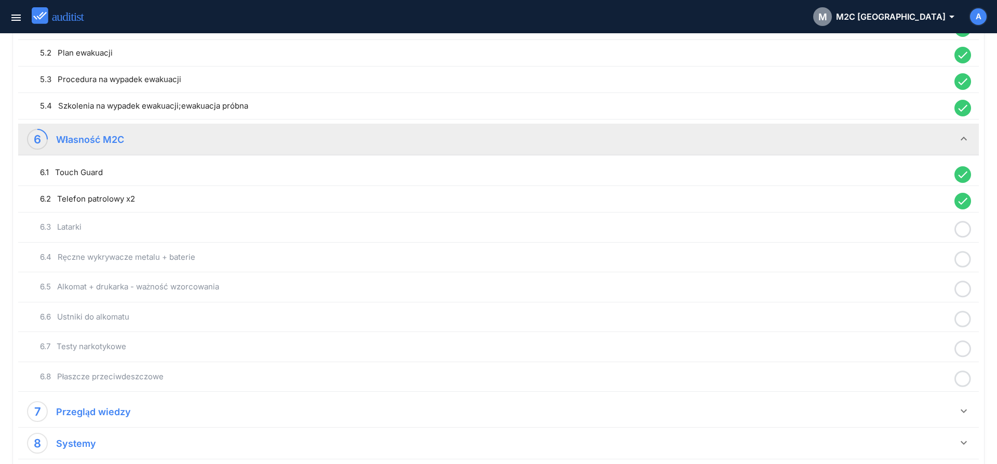
click at [963, 229] on icon at bounding box center [962, 229] width 17 height 20
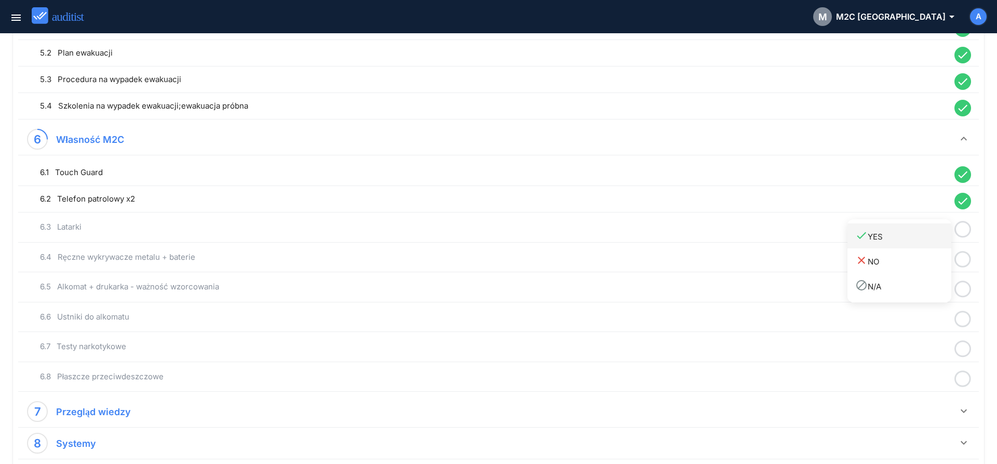
click at [922, 245] on link "done YES" at bounding box center [899, 235] width 104 height 25
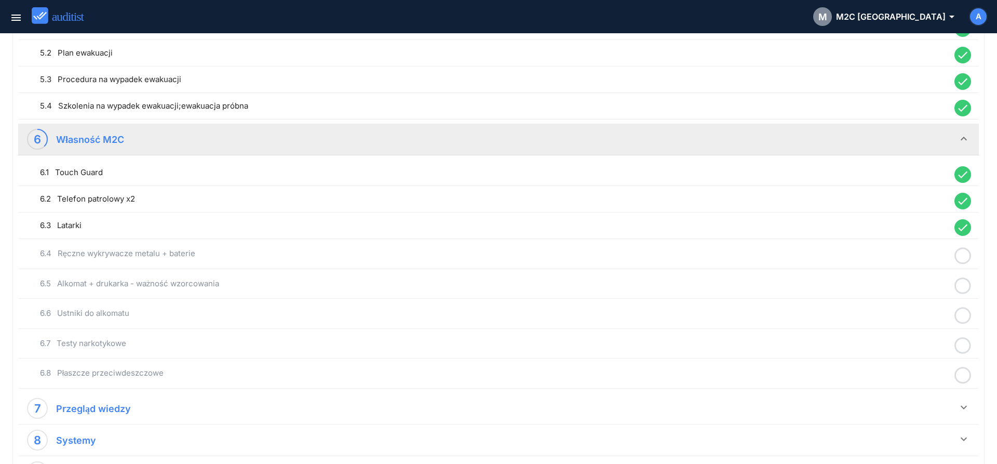
click at [966, 256] on icon at bounding box center [962, 256] width 17 height 20
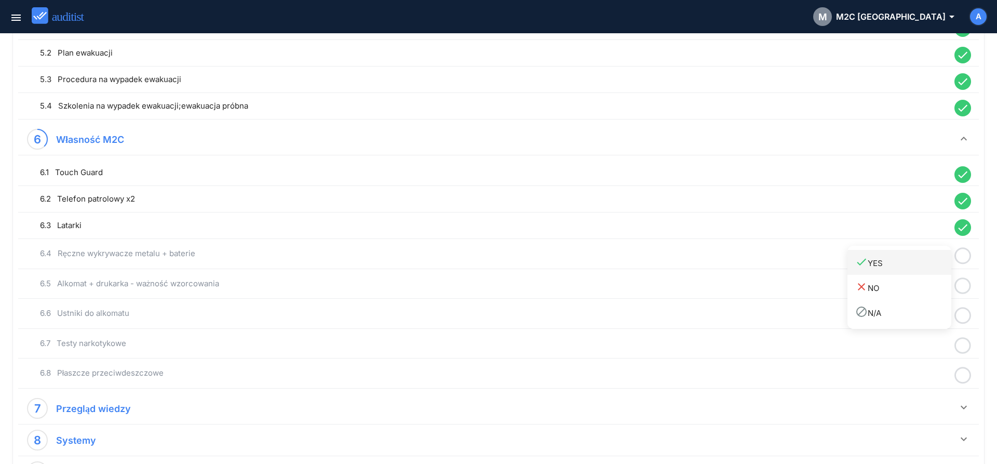
click at [924, 268] on div "done YES" at bounding box center [903, 262] width 96 height 14
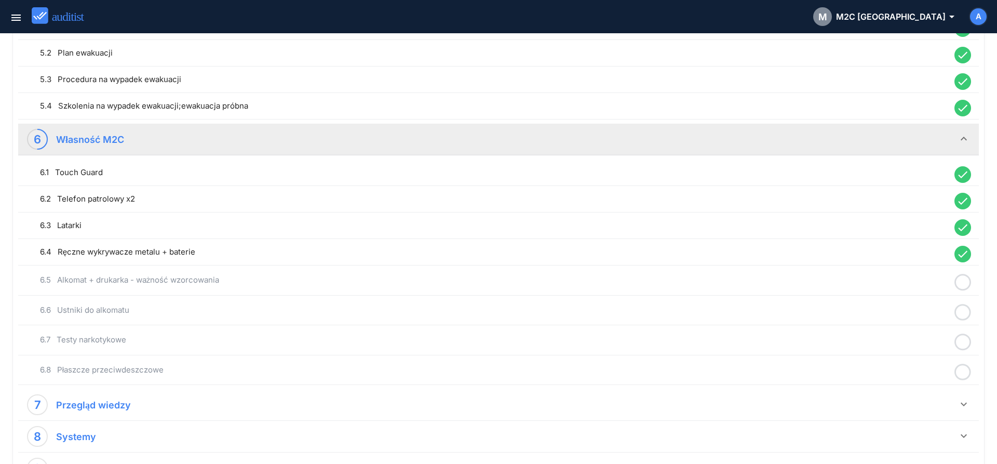
click at [959, 284] on icon at bounding box center [962, 282] width 17 height 20
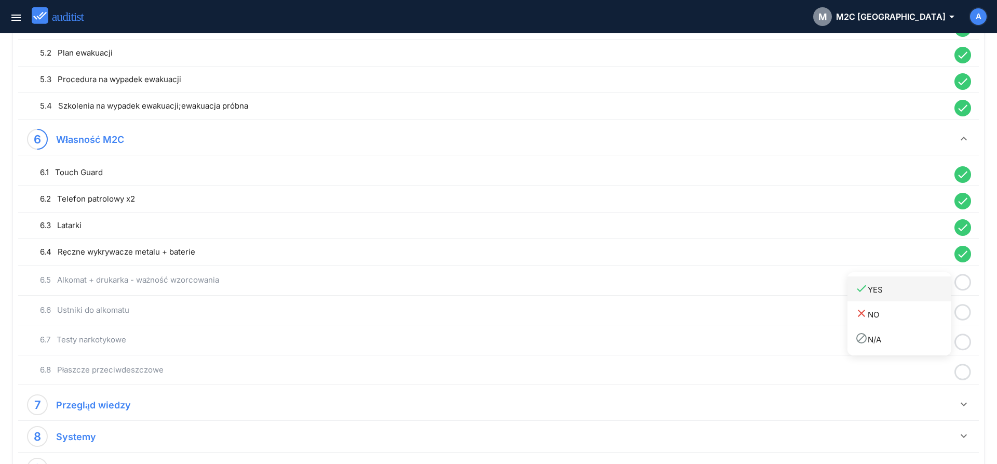
click at [914, 296] on link "done YES" at bounding box center [899, 288] width 104 height 25
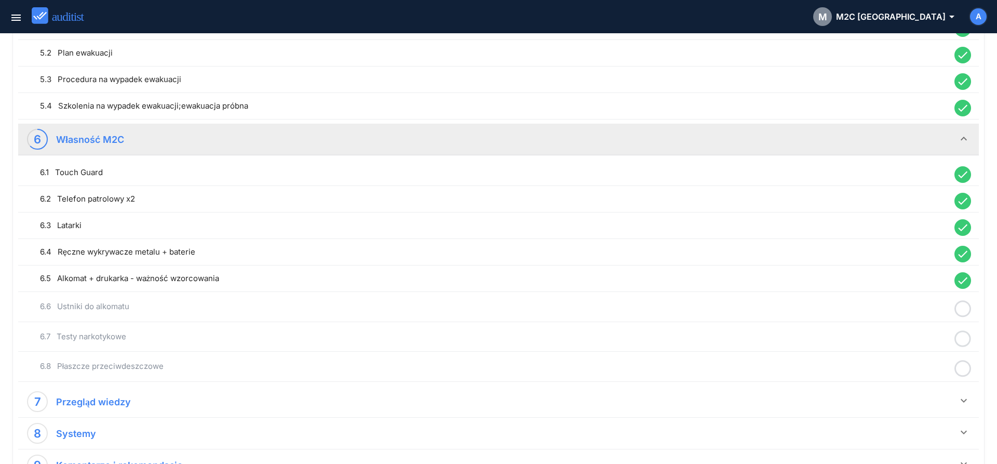
click at [960, 308] on icon at bounding box center [962, 309] width 17 height 20
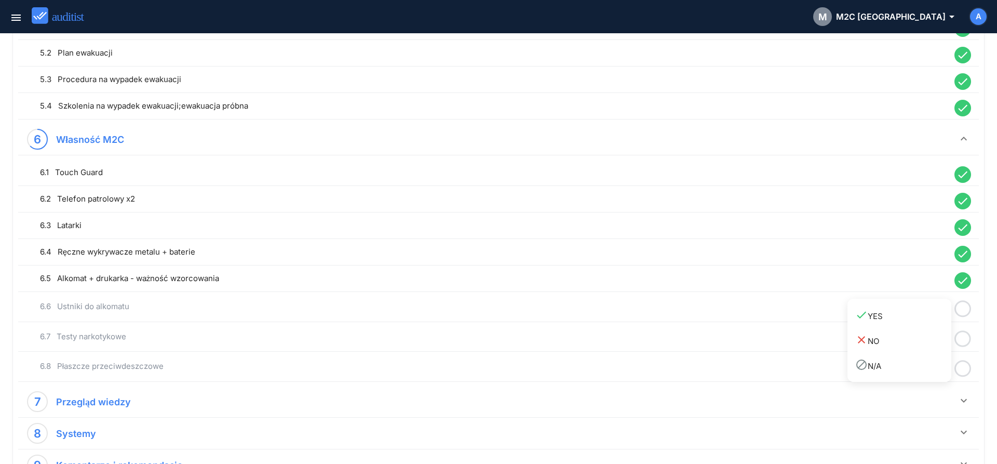
drag, startPoint x: 927, startPoint y: 318, endPoint x: 954, endPoint y: 326, distance: 27.6
click at [929, 319] on div "done YES" at bounding box center [903, 315] width 96 height 14
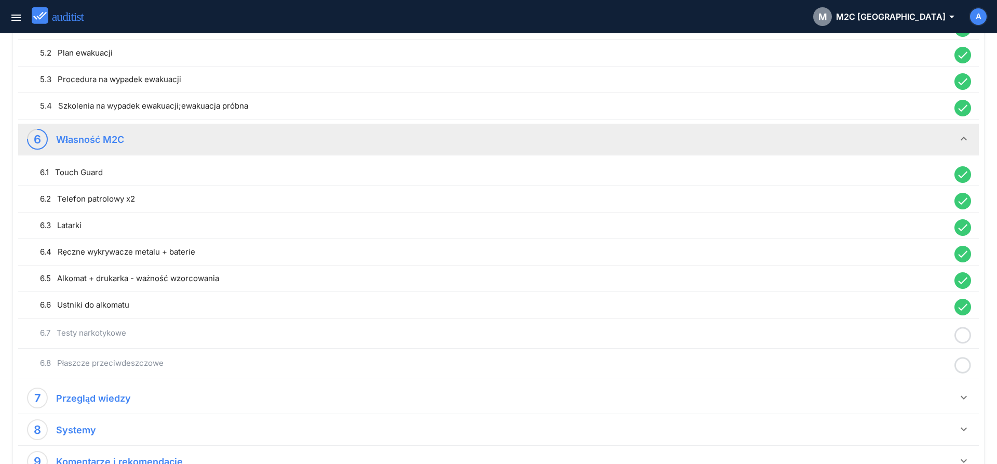
click at [964, 333] on icon at bounding box center [962, 335] width 17 height 20
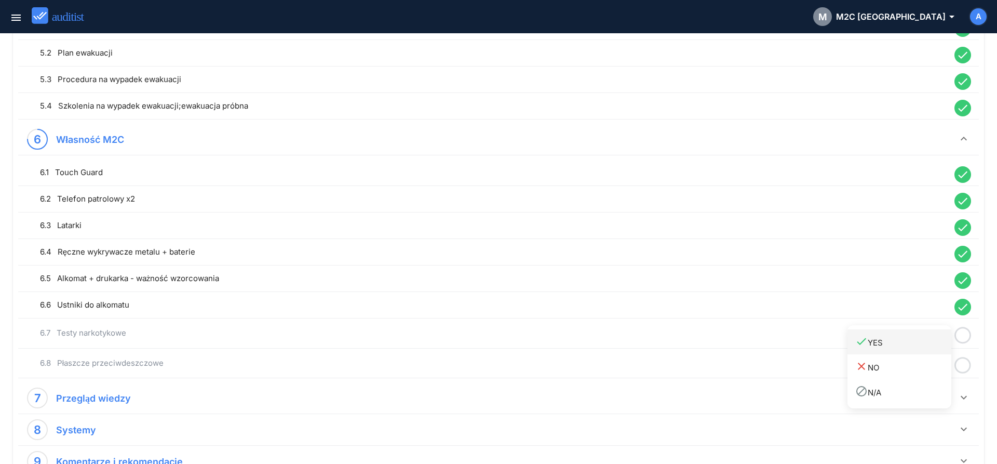
click at [926, 345] on div "done YES" at bounding box center [903, 342] width 96 height 14
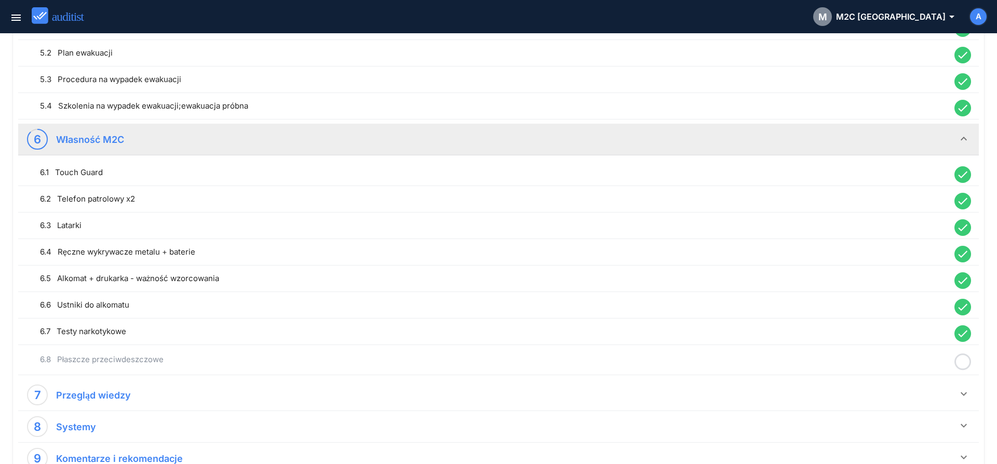
drag, startPoint x: 965, startPoint y: 363, endPoint x: 944, endPoint y: 366, distance: 21.0
click at [964, 363] on icon at bounding box center [962, 361] width 17 height 20
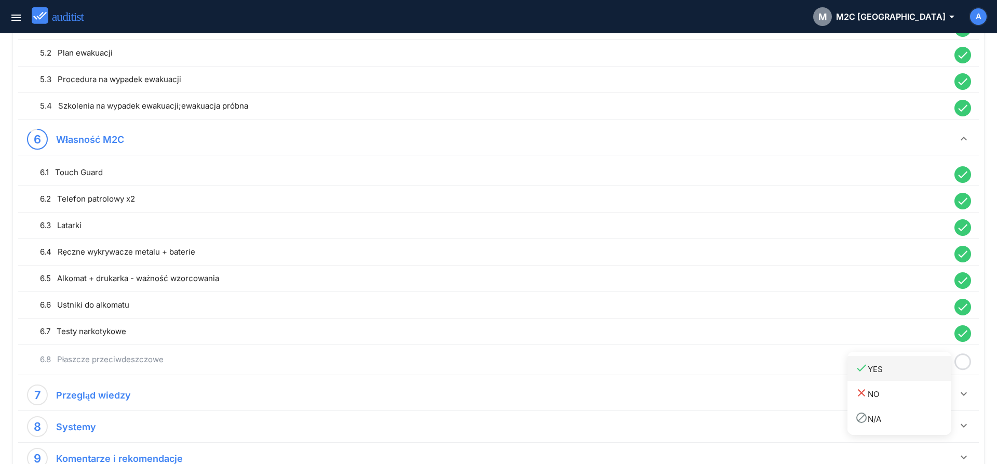
click at [926, 368] on div "done YES" at bounding box center [903, 368] width 96 height 14
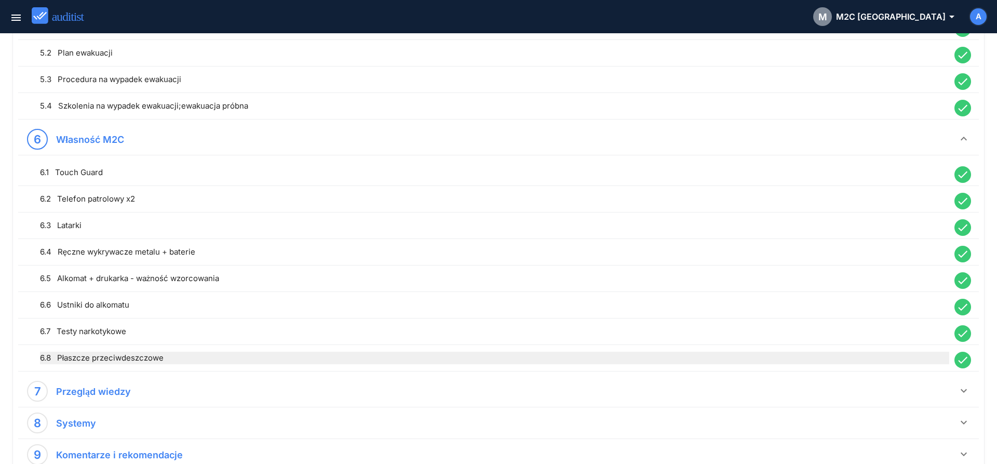
scroll to position [854, 0]
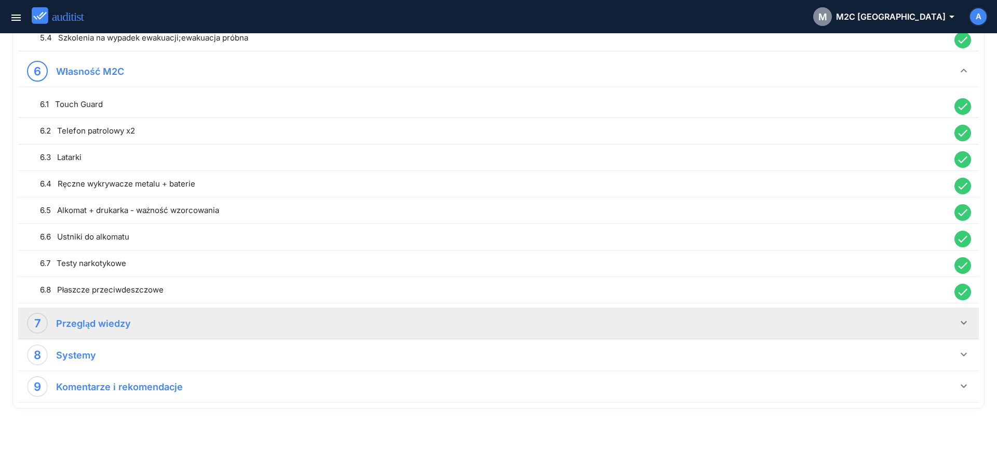
click at [962, 323] on icon "keyboard_arrow_down" at bounding box center [963, 322] width 12 height 12
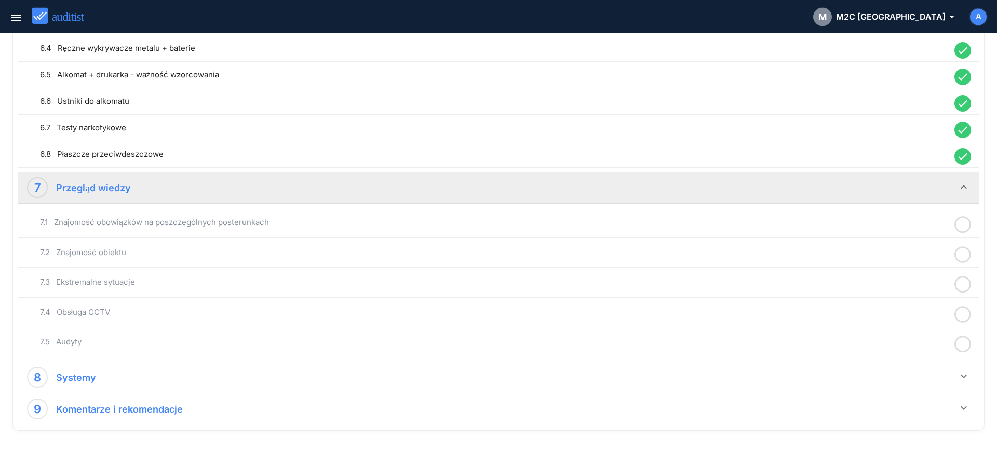
scroll to position [1009, 0]
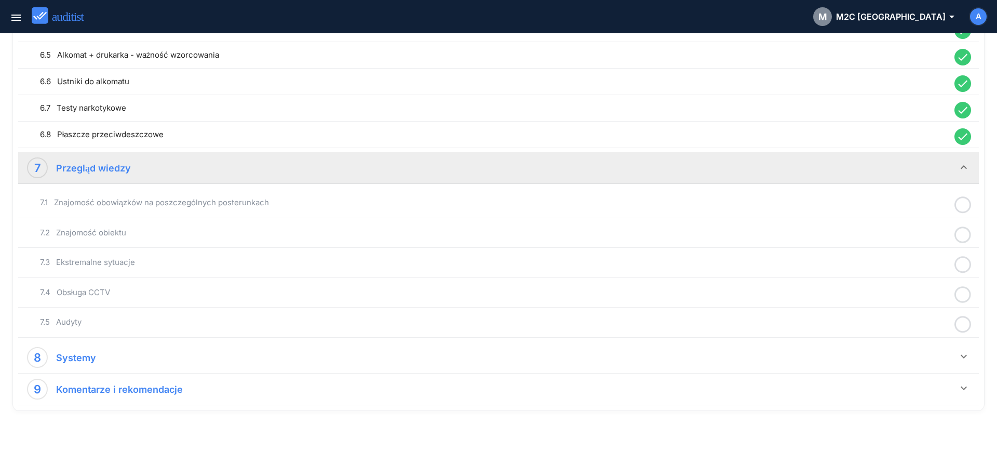
click at [962, 205] on icon at bounding box center [962, 205] width 17 height 20
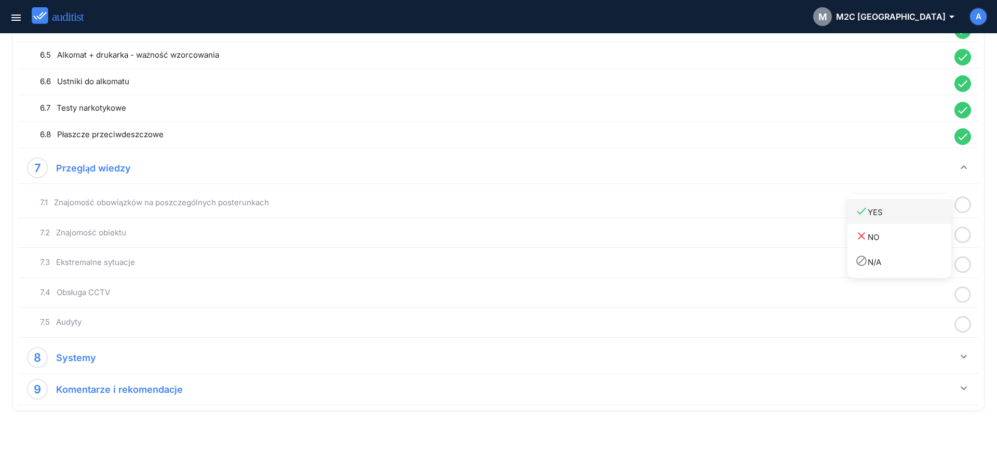
click at [934, 217] on div "done YES" at bounding box center [903, 212] width 96 height 14
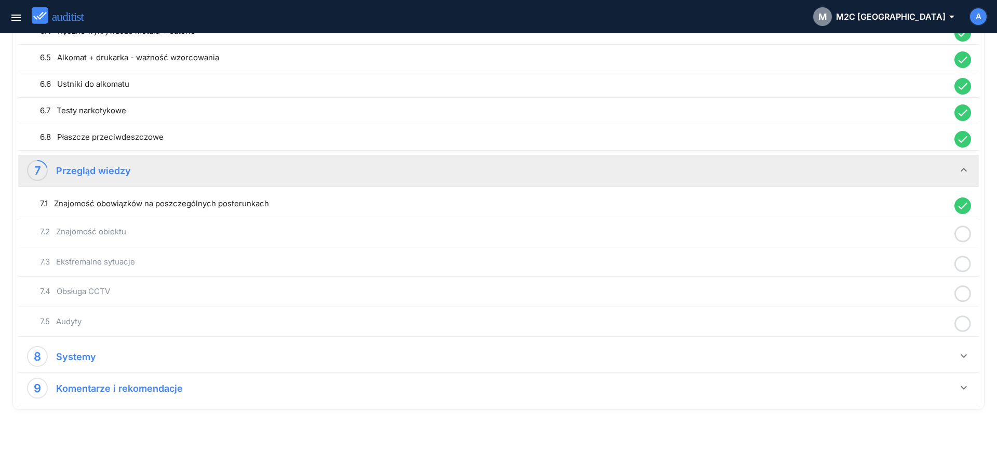
click at [965, 231] on icon at bounding box center [962, 234] width 17 height 20
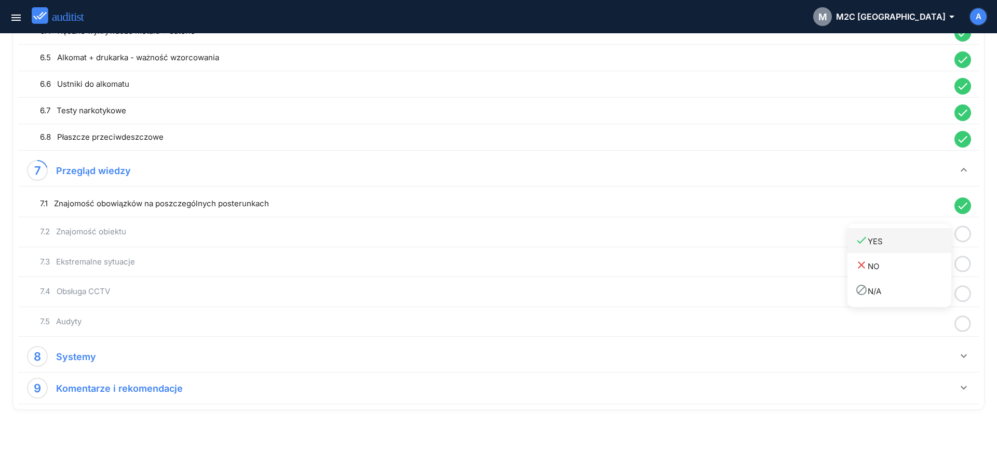
drag, startPoint x: 933, startPoint y: 240, endPoint x: 958, endPoint y: 251, distance: 27.4
click at [934, 240] on div "done YES" at bounding box center [903, 241] width 96 height 14
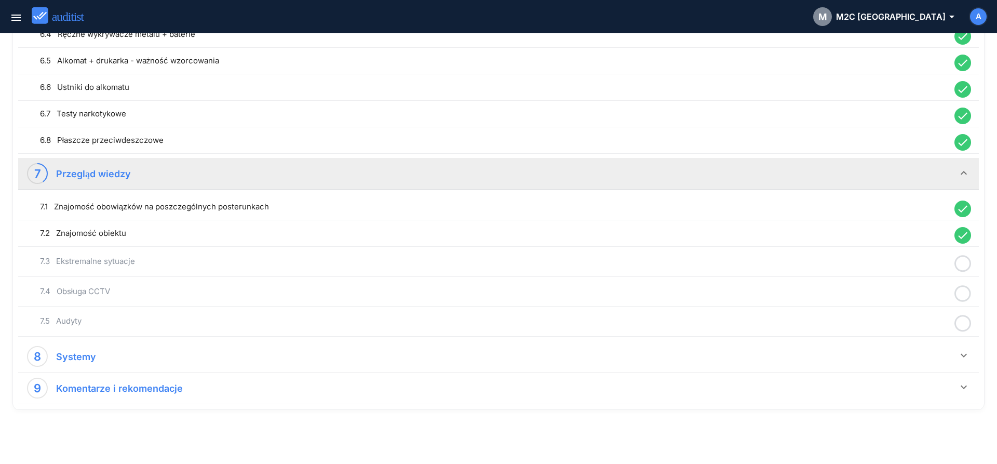
drag, startPoint x: 961, startPoint y: 263, endPoint x: 936, endPoint y: 265, distance: 25.5
click at [961, 263] on icon at bounding box center [962, 263] width 17 height 20
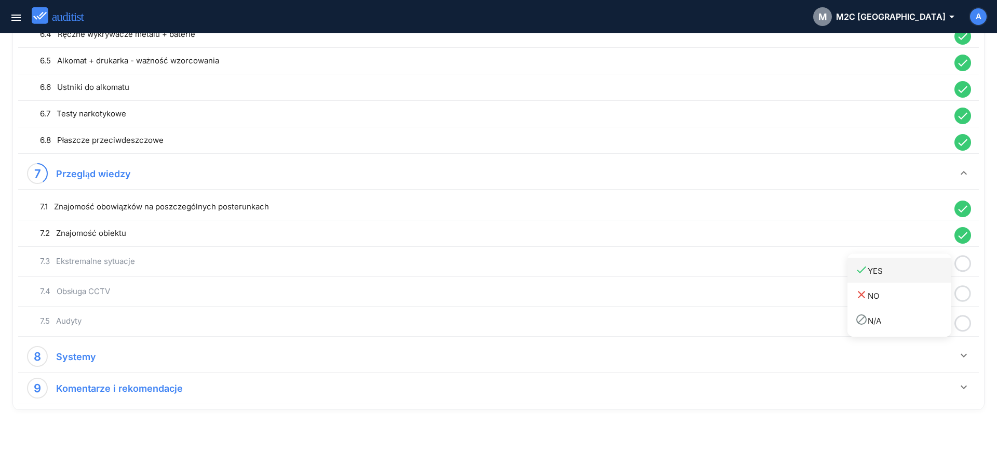
click at [926, 268] on div "done YES" at bounding box center [903, 270] width 96 height 14
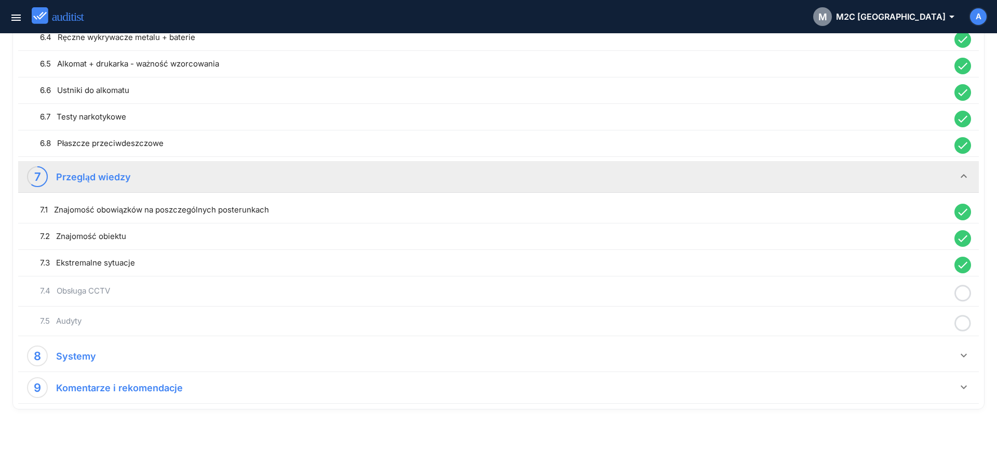
click at [959, 292] on icon at bounding box center [962, 293] width 17 height 20
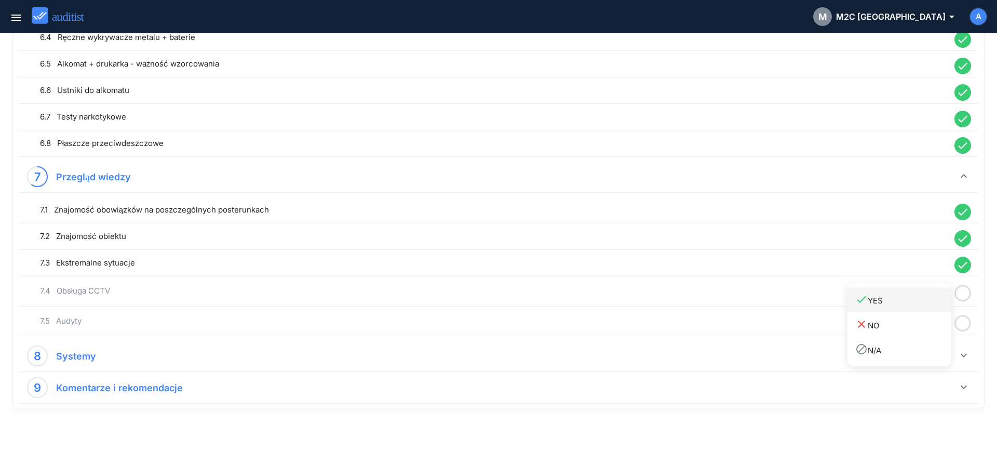
click at [918, 301] on div "done YES" at bounding box center [903, 300] width 96 height 14
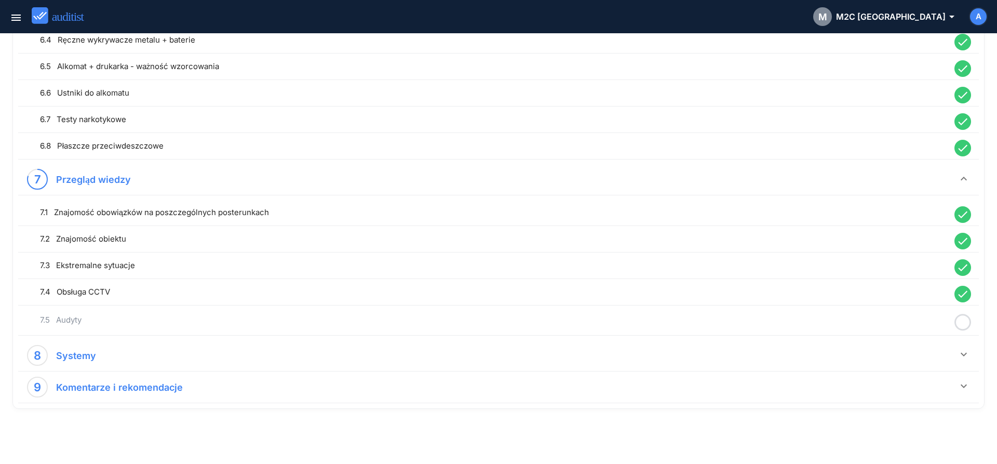
scroll to position [997, 0]
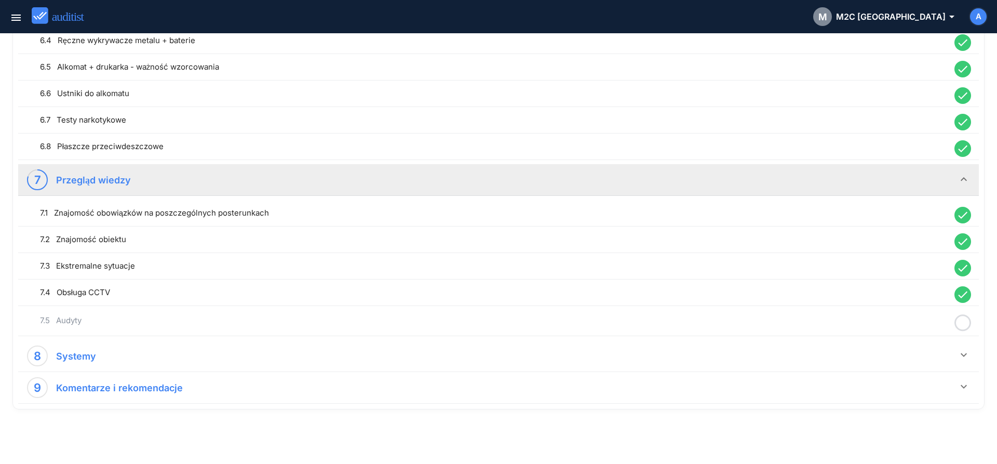
click at [960, 324] on icon at bounding box center [962, 323] width 17 height 20
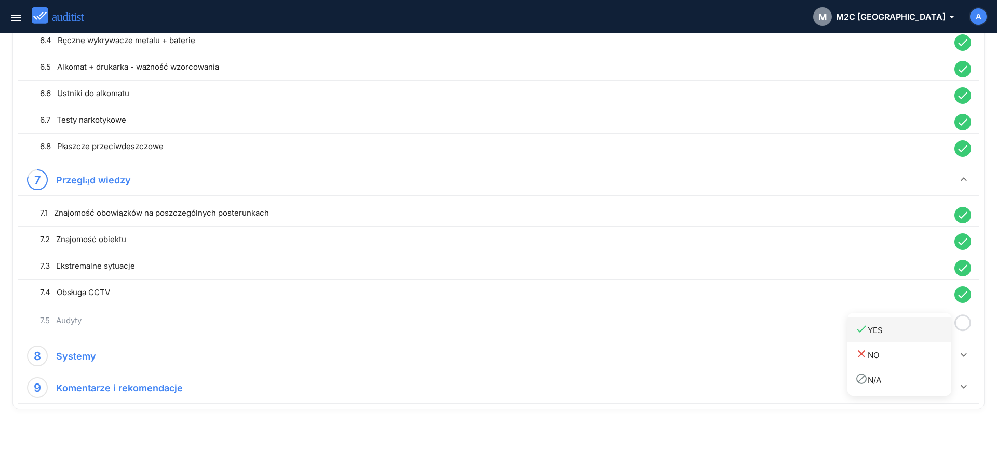
click at [927, 334] on div "done YES" at bounding box center [903, 329] width 96 height 14
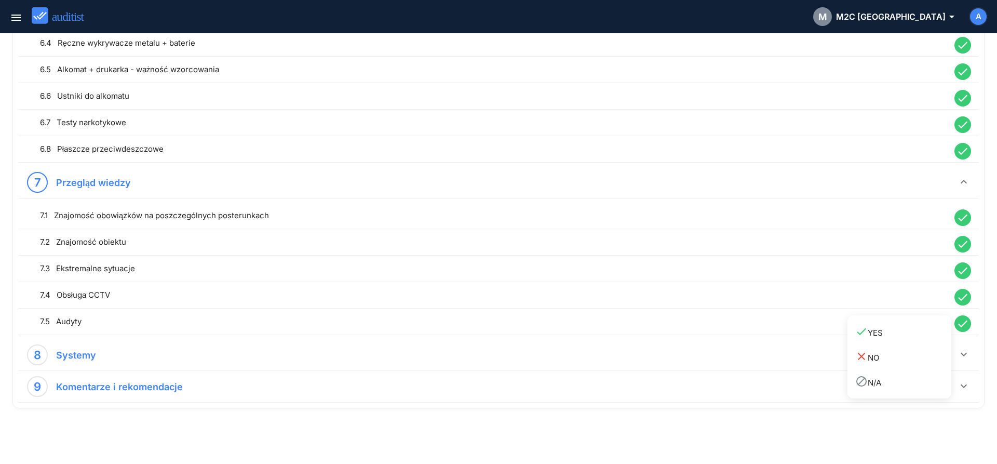
scroll to position [995, 0]
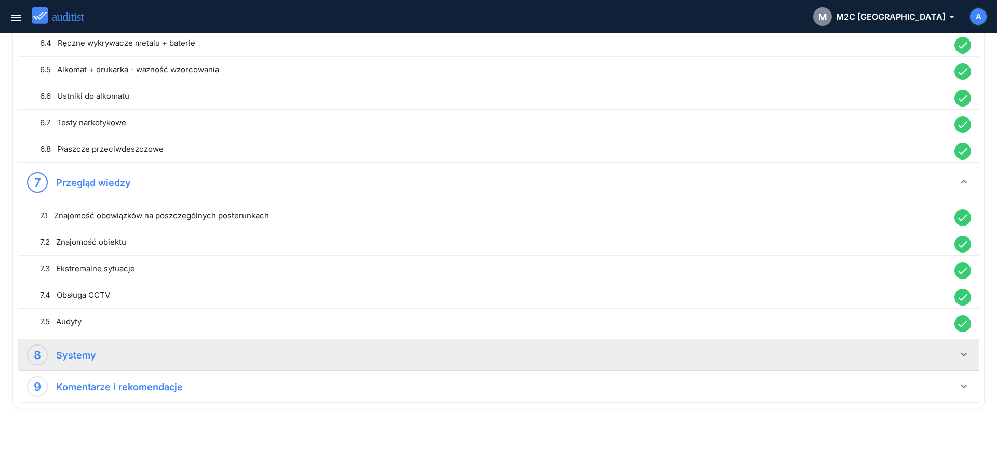
click at [960, 355] on icon "keyboard_arrow_down" at bounding box center [963, 354] width 12 height 12
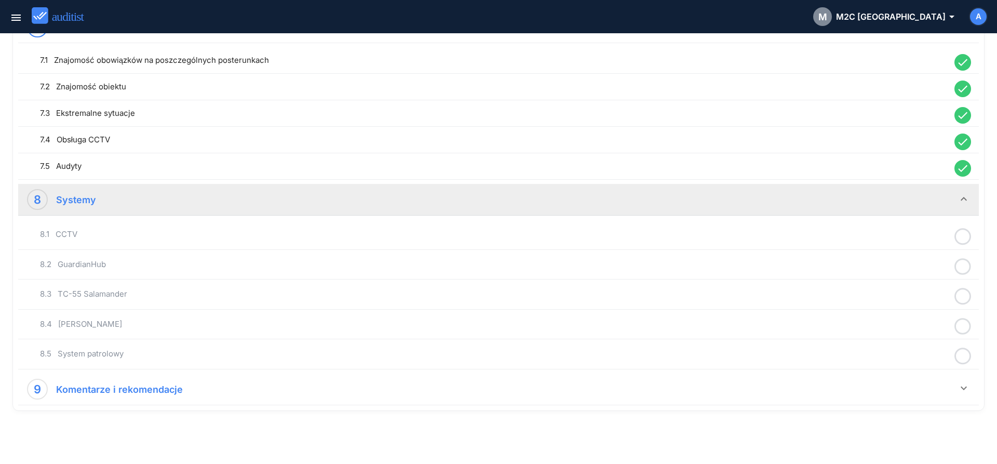
click at [962, 239] on icon at bounding box center [962, 236] width 17 height 20
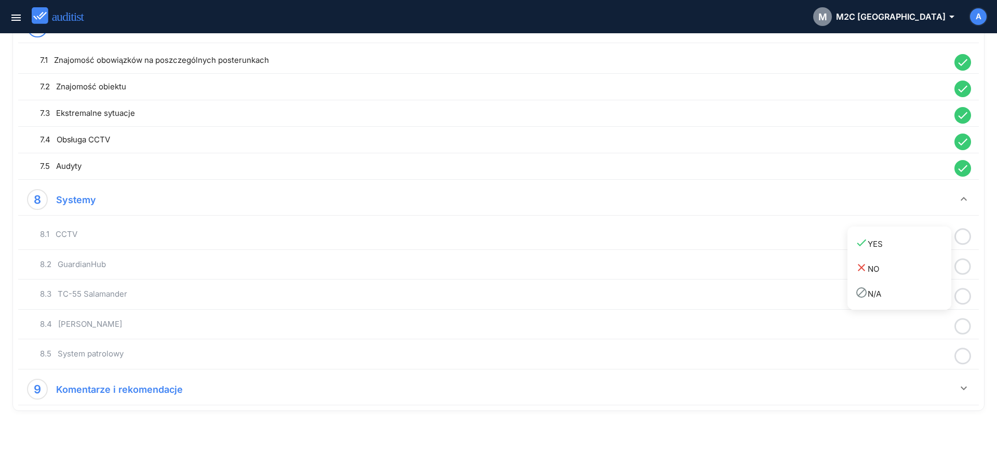
click at [911, 252] on link "done YES" at bounding box center [899, 243] width 104 height 25
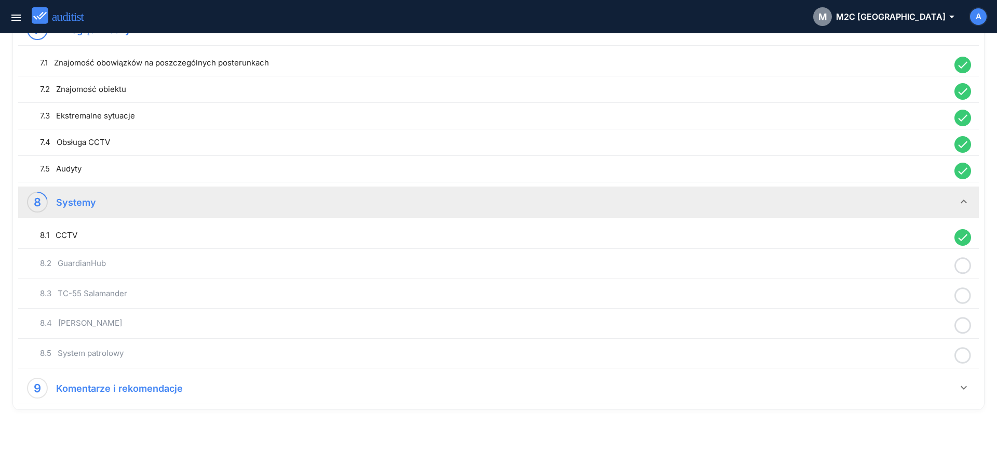
drag, startPoint x: 959, startPoint y: 266, endPoint x: 936, endPoint y: 269, distance: 23.6
click at [959, 266] on icon at bounding box center [962, 265] width 17 height 20
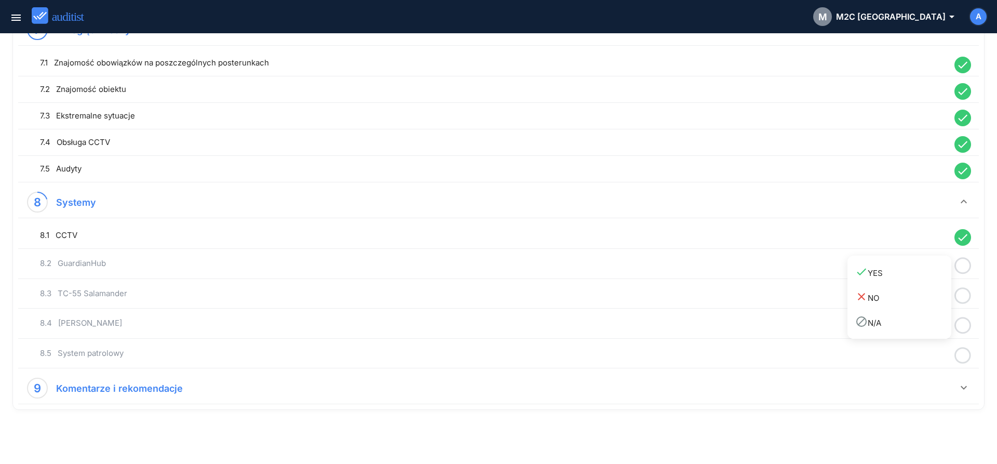
drag, startPoint x: 922, startPoint y: 272, endPoint x: 941, endPoint y: 279, distance: 20.1
click at [925, 273] on div "done YES" at bounding box center [903, 272] width 96 height 14
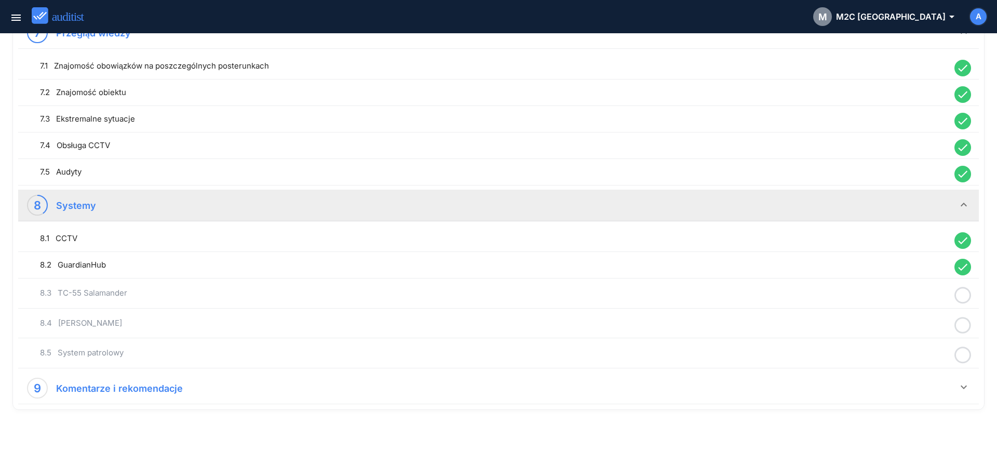
drag, startPoint x: 965, startPoint y: 294, endPoint x: 960, endPoint y: 295, distance: 5.3
click at [965, 295] on icon at bounding box center [962, 295] width 17 height 20
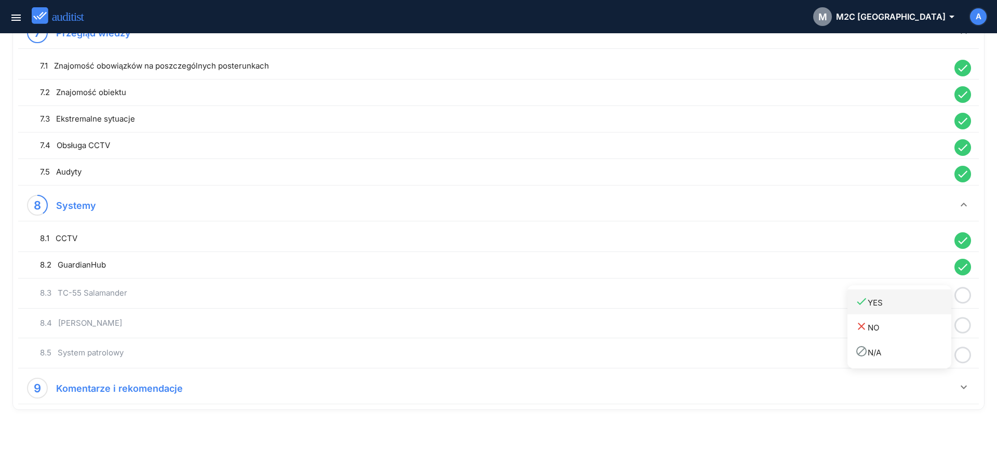
click at [922, 303] on div "done YES" at bounding box center [903, 302] width 96 height 14
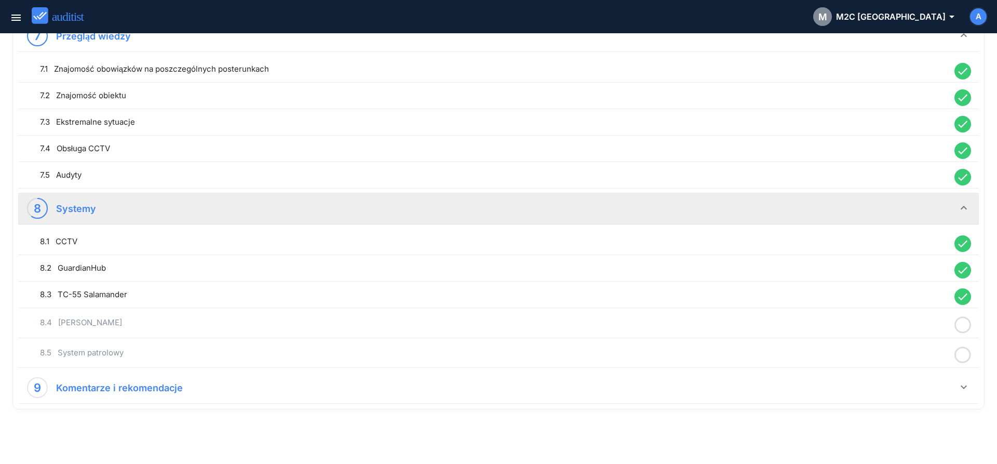
click at [965, 326] on icon at bounding box center [962, 325] width 17 height 20
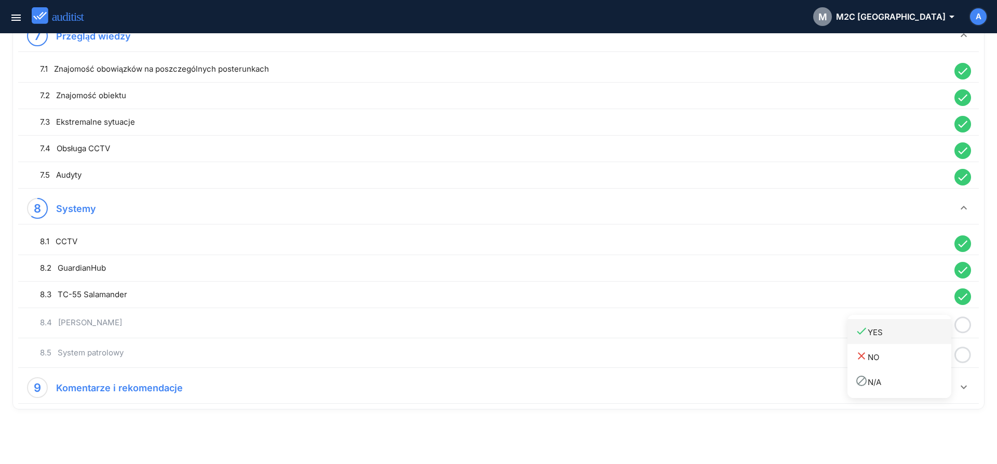
click at [933, 334] on div "done YES" at bounding box center [903, 331] width 96 height 14
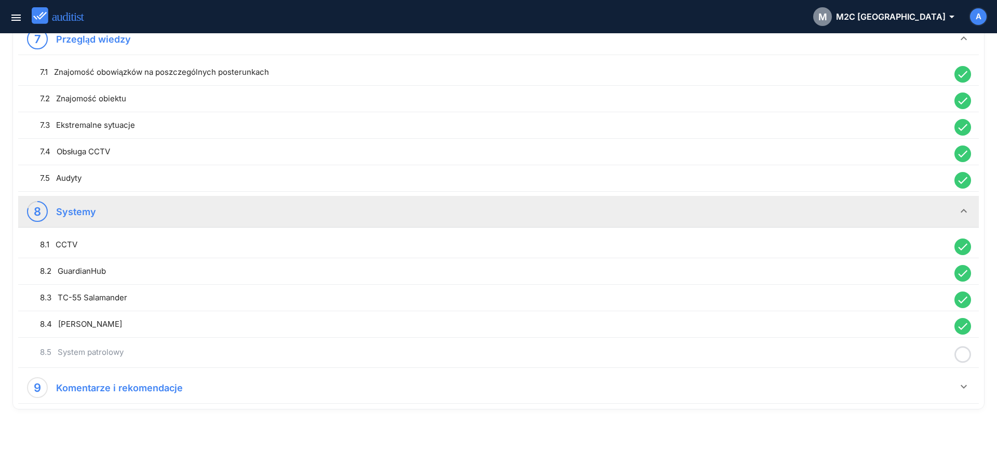
click at [959, 353] on icon at bounding box center [962, 354] width 17 height 20
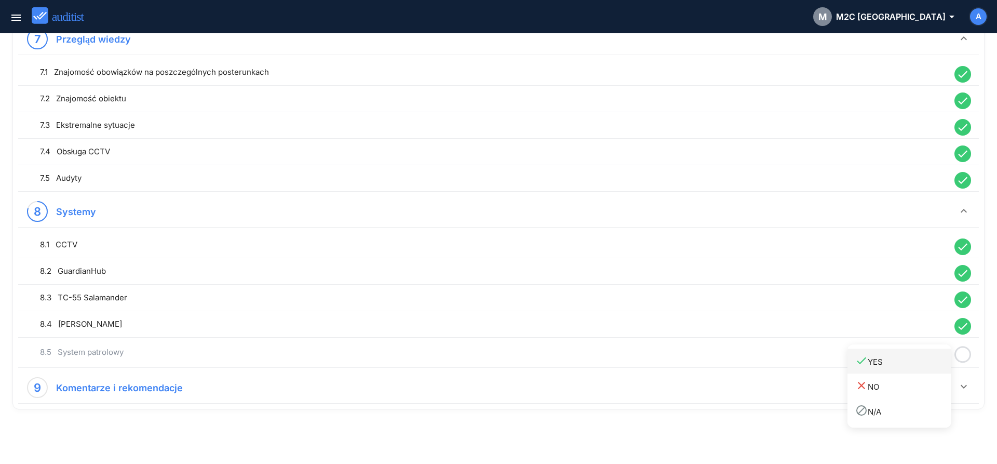
click at [937, 360] on div "done YES" at bounding box center [903, 361] width 96 height 14
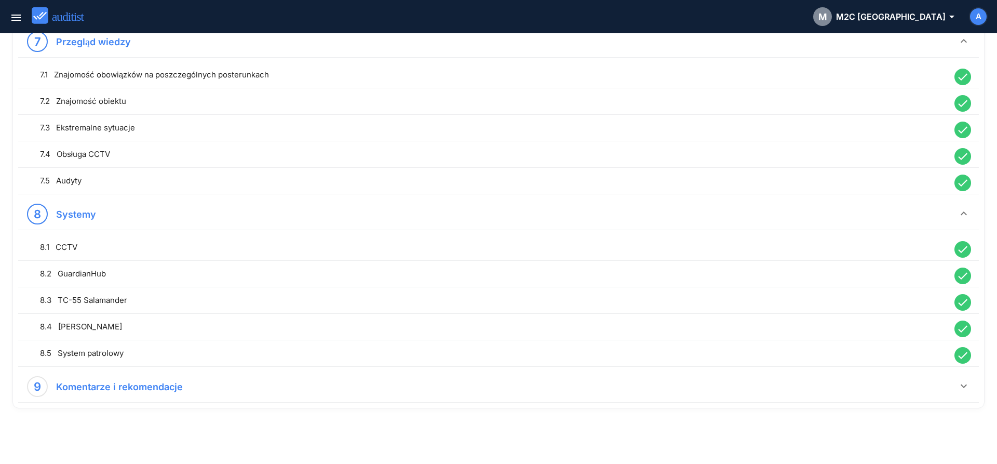
scroll to position [1135, 0]
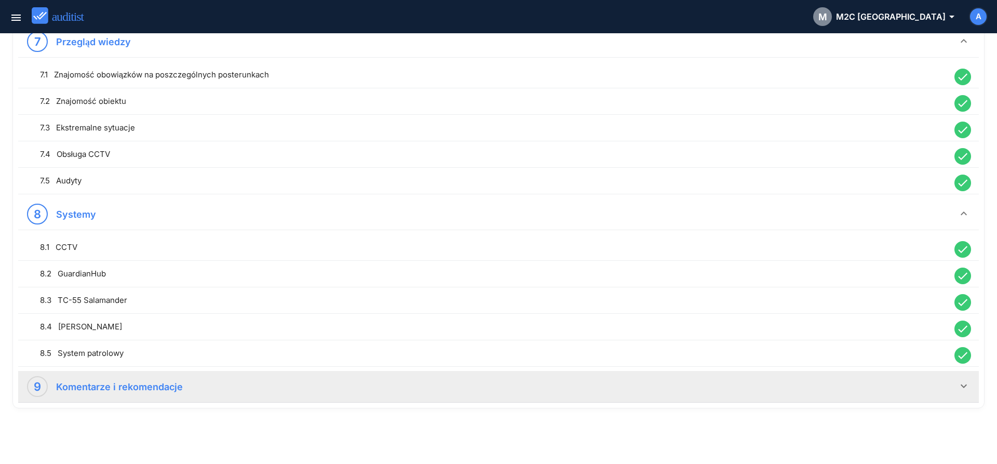
click at [941, 382] on div "9 Komentarze i rekomendacje" at bounding box center [492, 386] width 930 height 21
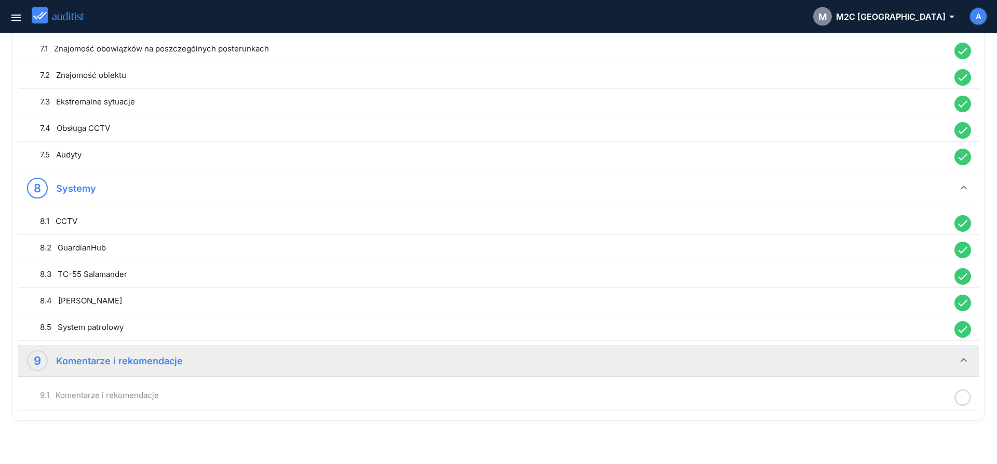
scroll to position [1173, 0]
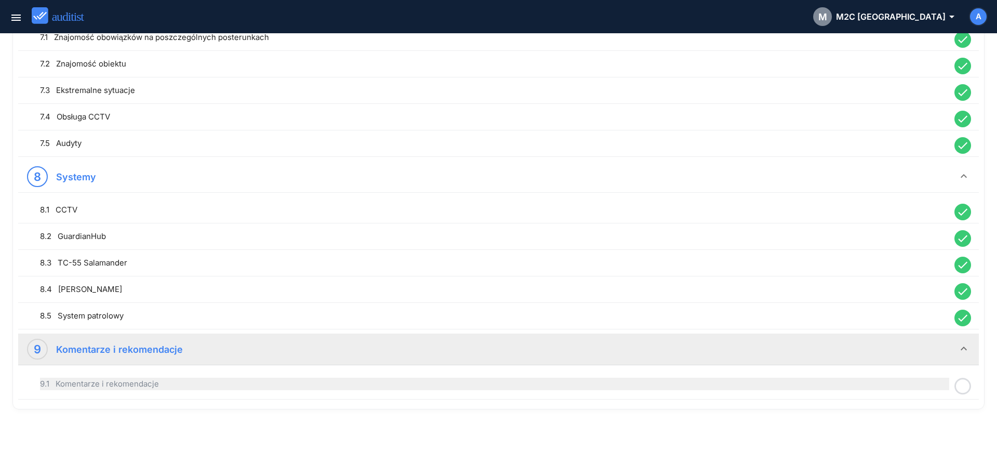
click at [883, 388] on div "9.1 Komentarze i rekomendacje" at bounding box center [494, 383] width 909 height 12
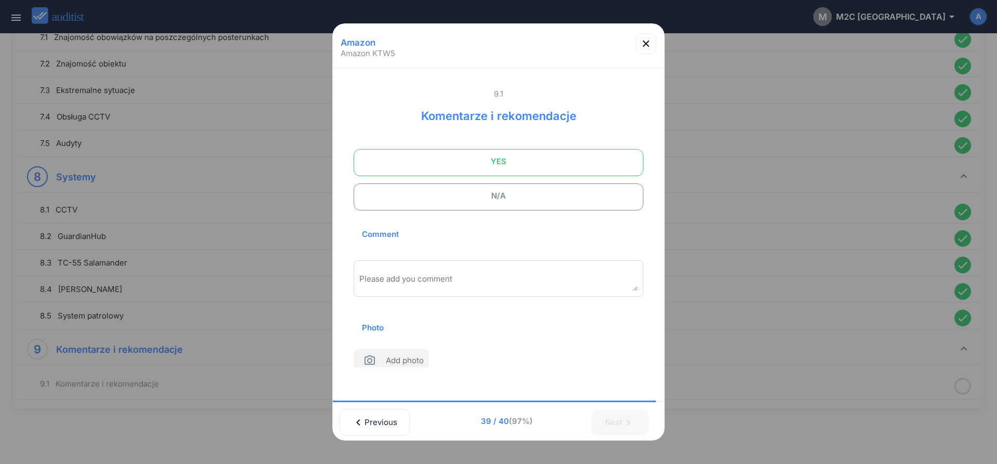
click at [471, 157] on span "YES" at bounding box center [499, 161] width 264 height 21
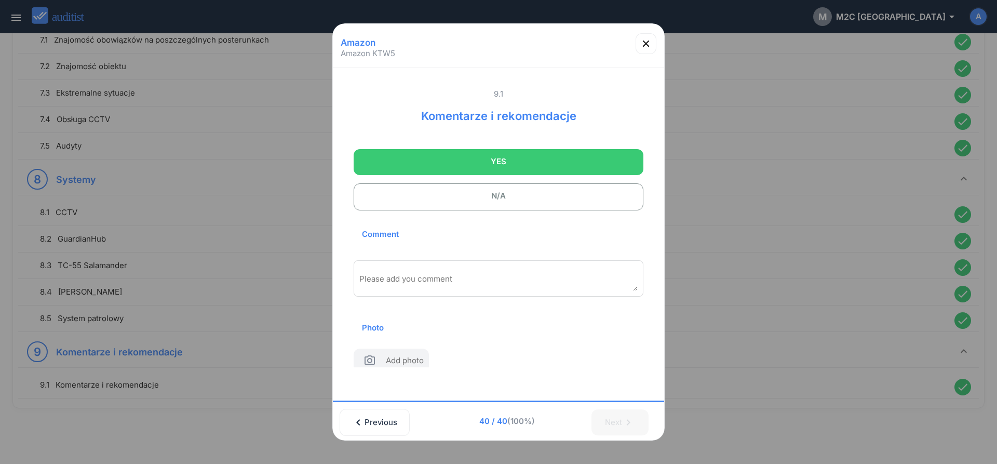
scroll to position [1170, 0]
click at [442, 269] on div "Please add you comment" at bounding box center [499, 278] width 290 height 36
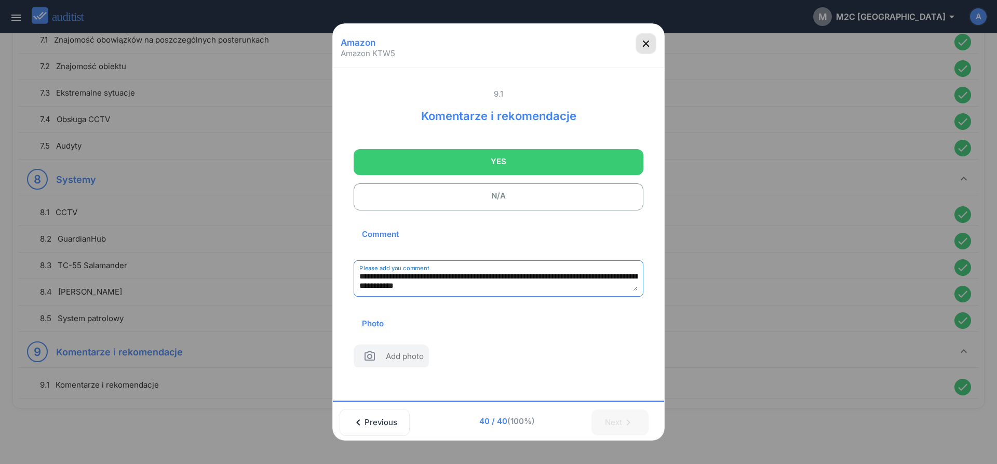
type textarea "**********"
click at [644, 46] on icon "button" at bounding box center [646, 43] width 12 height 12
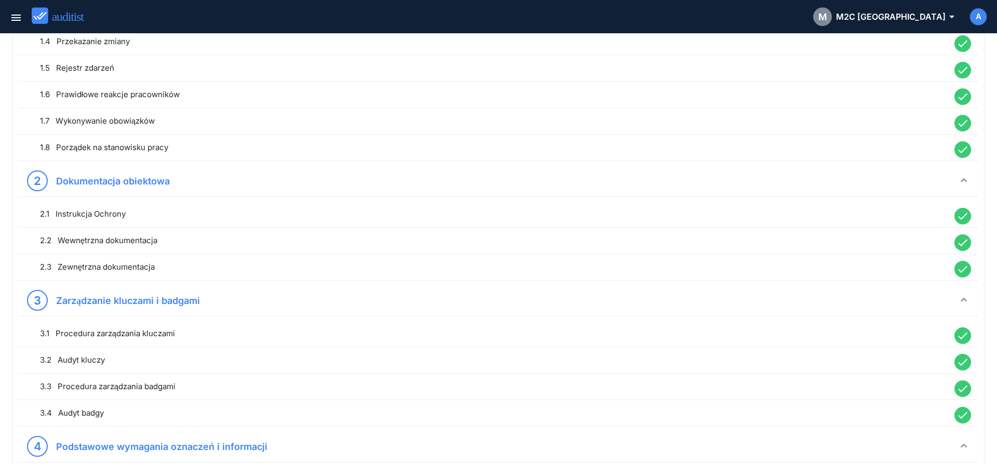
scroll to position [0, 0]
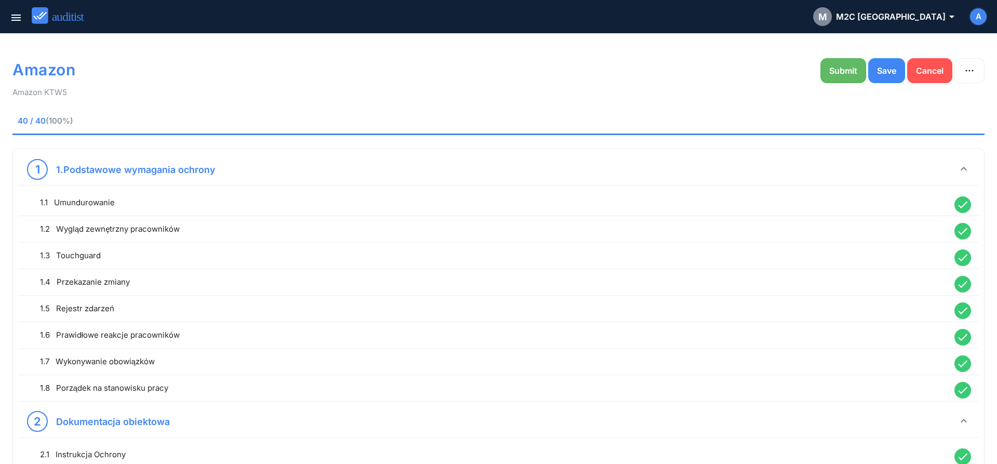
click at [841, 75] on div "Submit" at bounding box center [843, 70] width 28 height 12
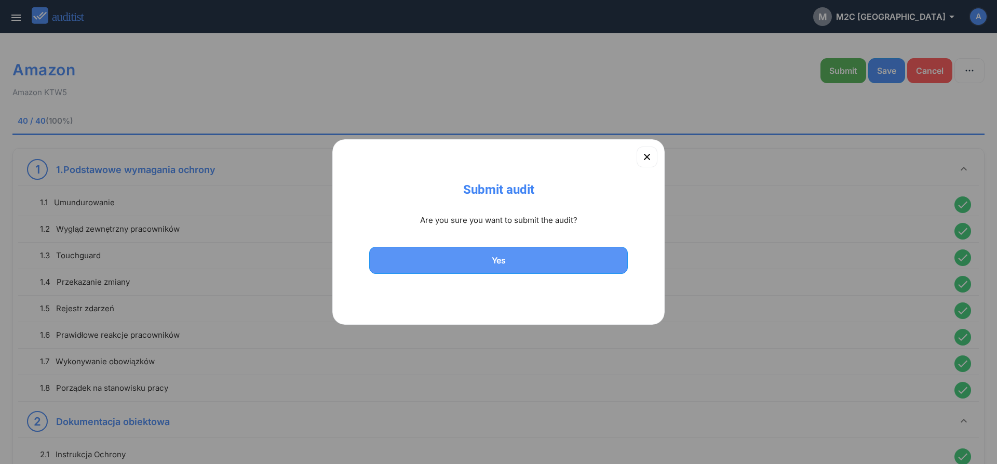
click at [552, 262] on div "Yes" at bounding box center [499, 260] width 232 height 12
